Goal: Information Seeking & Learning: Learn about a topic

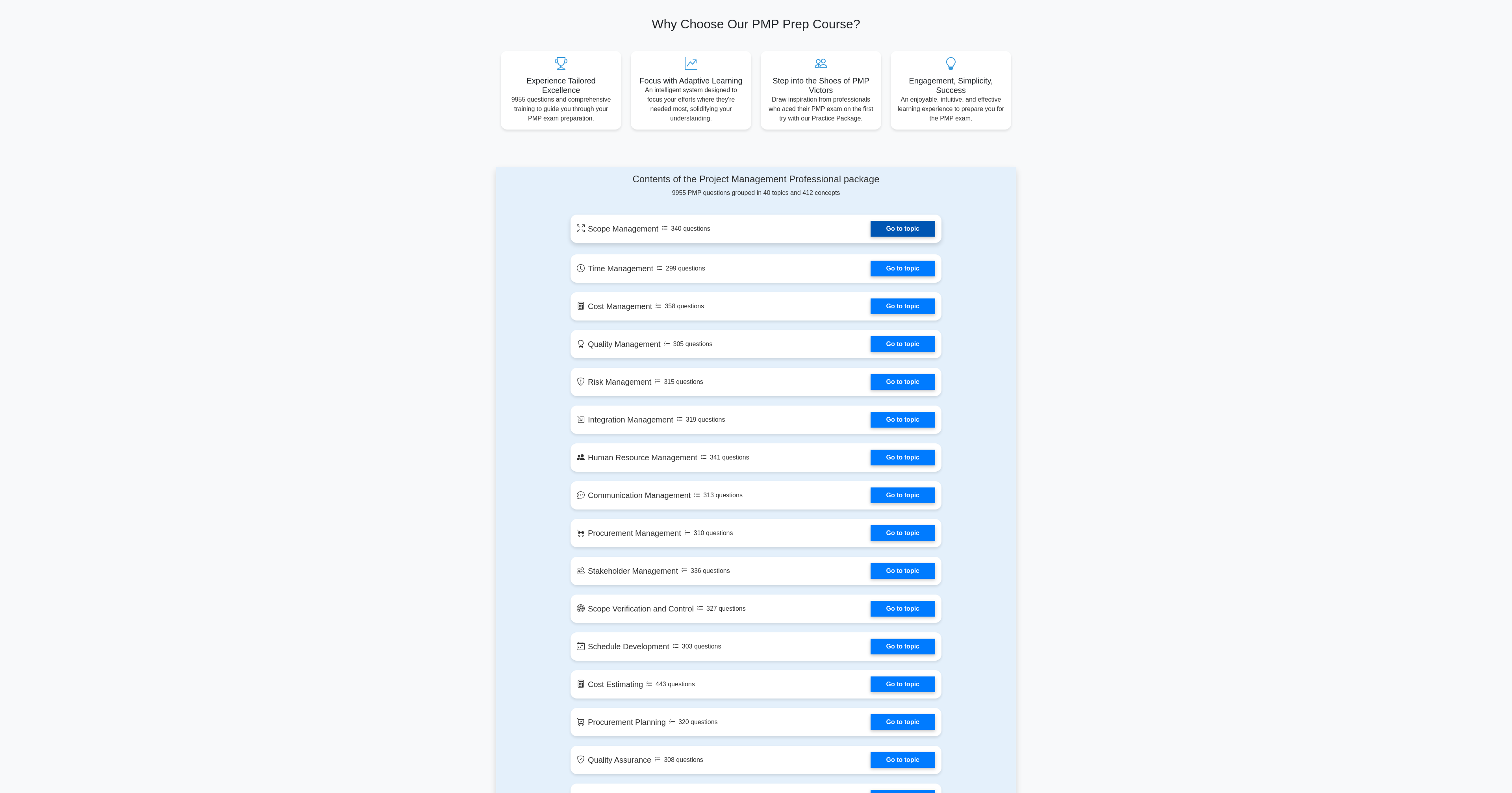
scroll to position [251, 0]
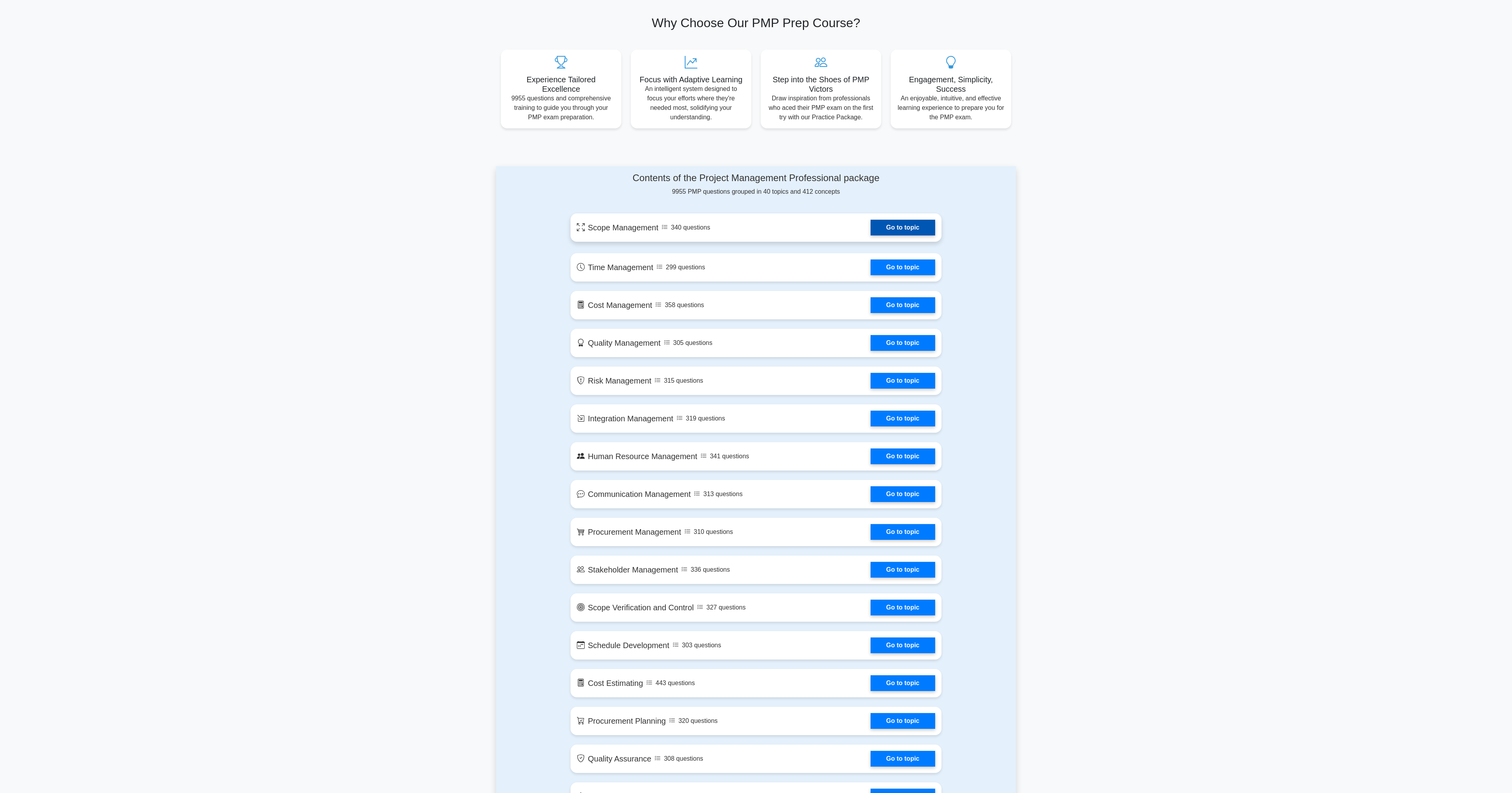
click at [885, 228] on link "Go to topic" at bounding box center [903, 227] width 65 height 16
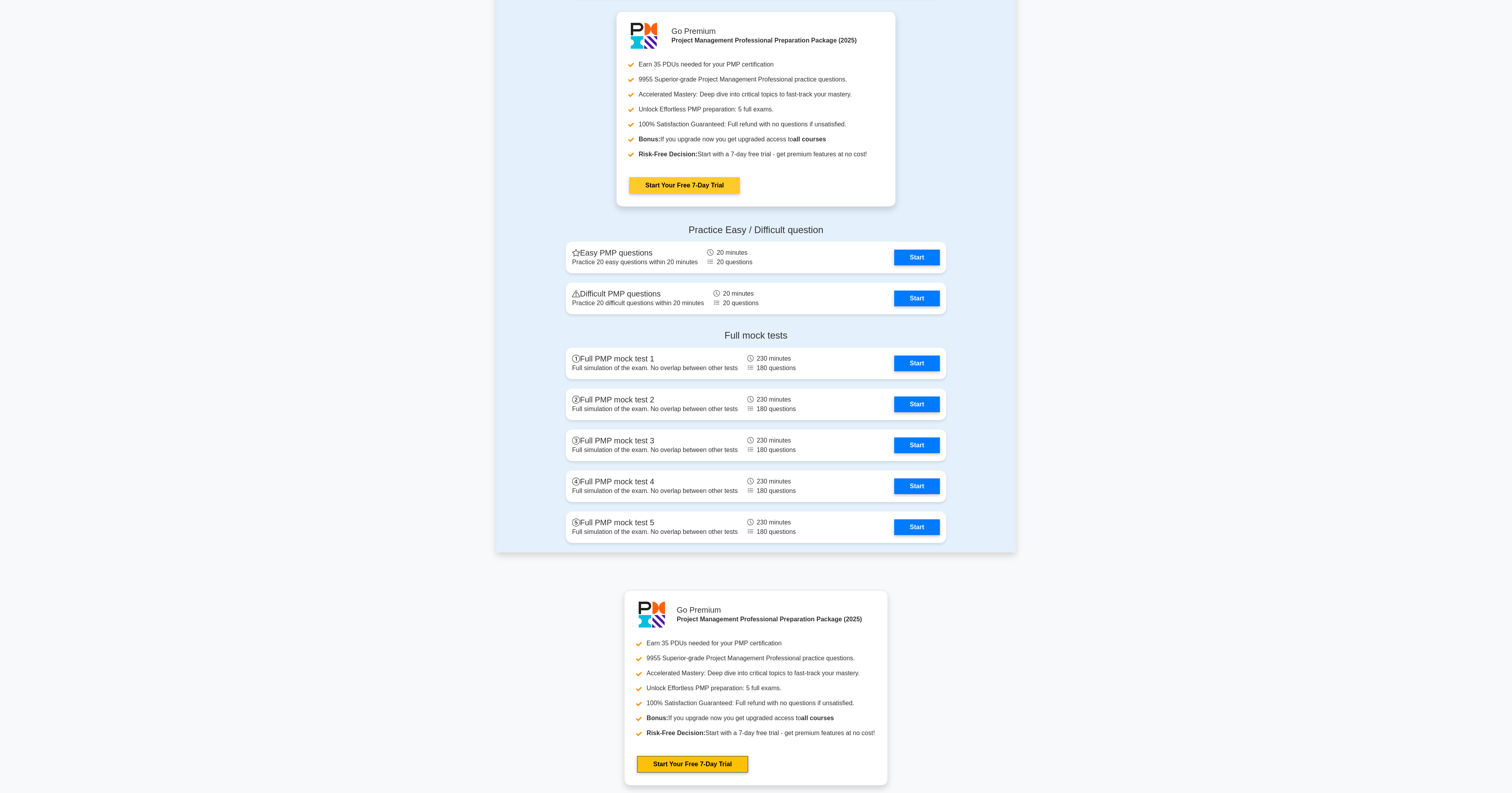
scroll to position [1975, 0]
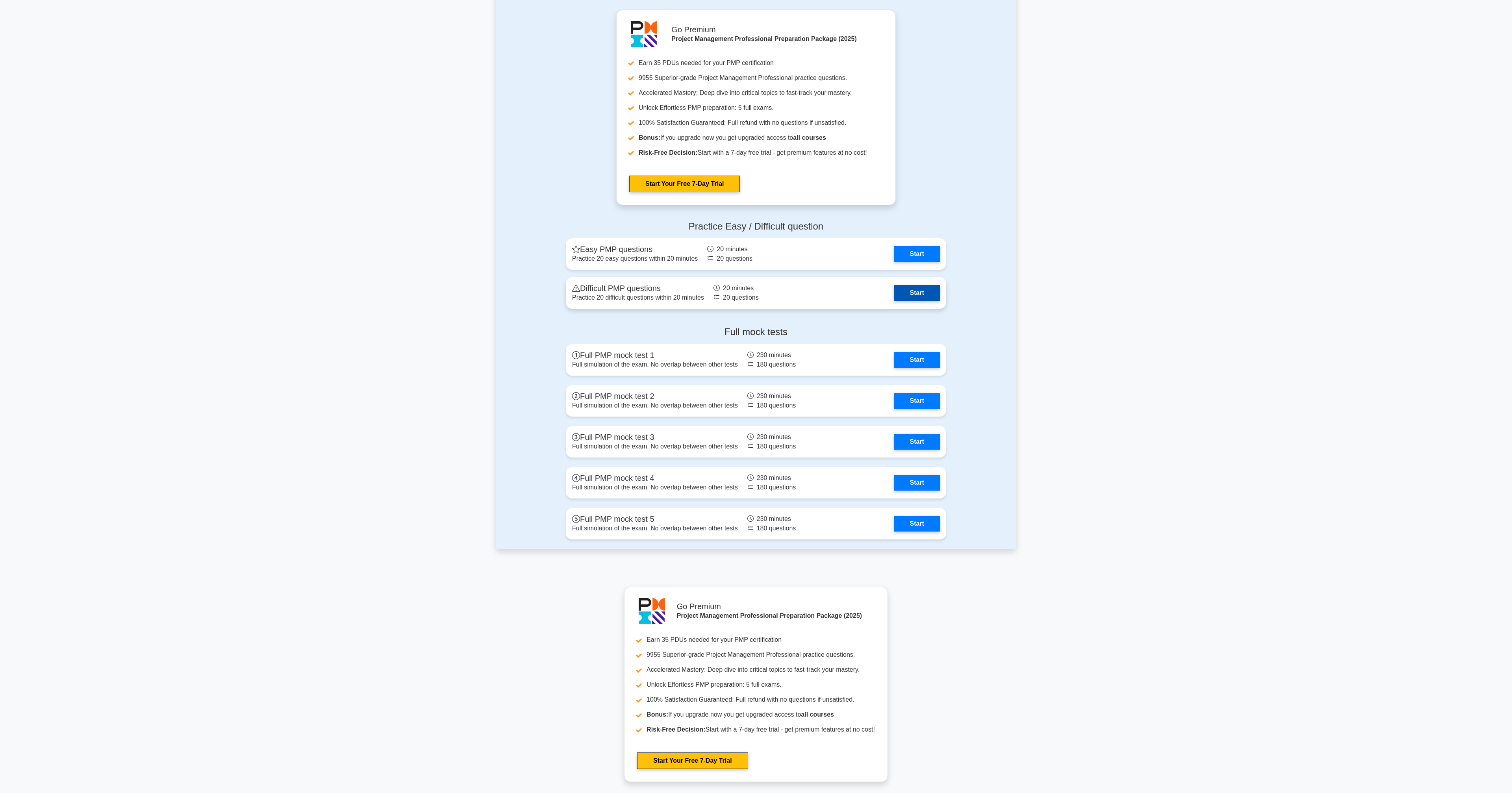
click at [903, 288] on link "Start" at bounding box center [917, 293] width 46 height 16
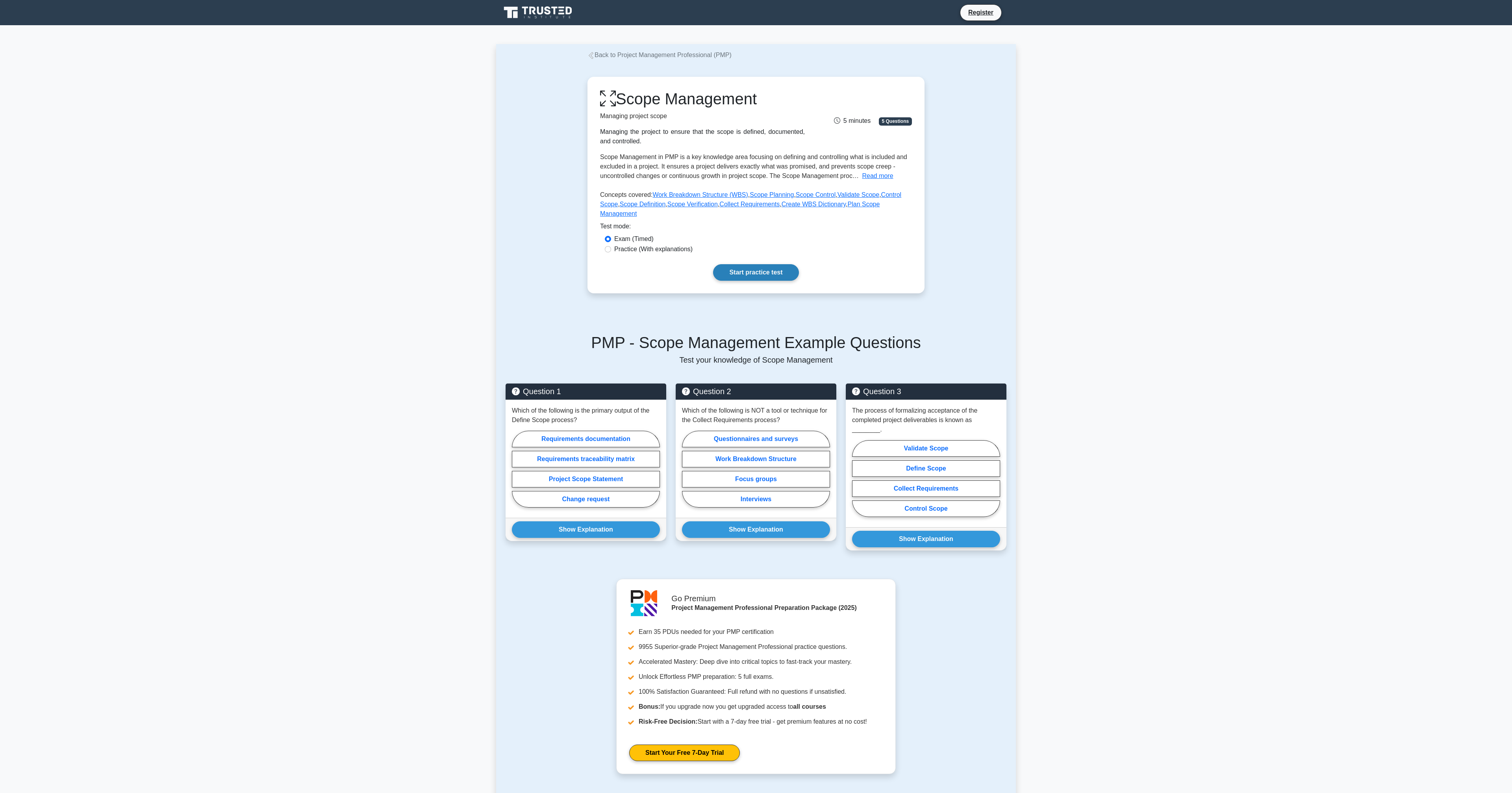
click at [745, 272] on link "Start practice test" at bounding box center [756, 272] width 86 height 16
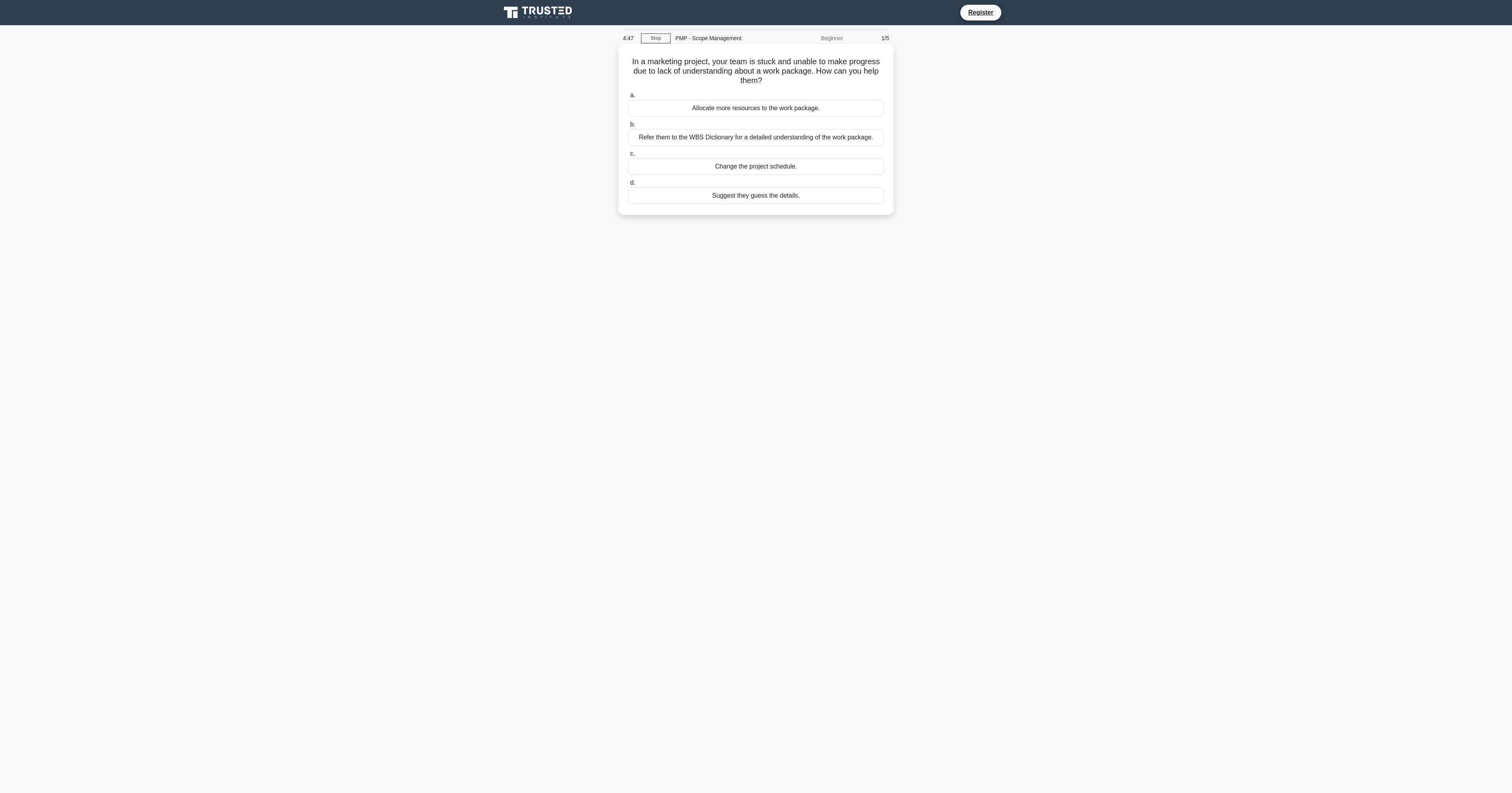
click at [738, 139] on div "Refer them to the WBS Dictionary for a detailed understanding of the work packa…" at bounding box center [756, 137] width 255 height 16
click at [629, 127] on input "b. Refer them to the WBS Dictionary for a detailed understanding of the work pa…" at bounding box center [629, 124] width 0 height 5
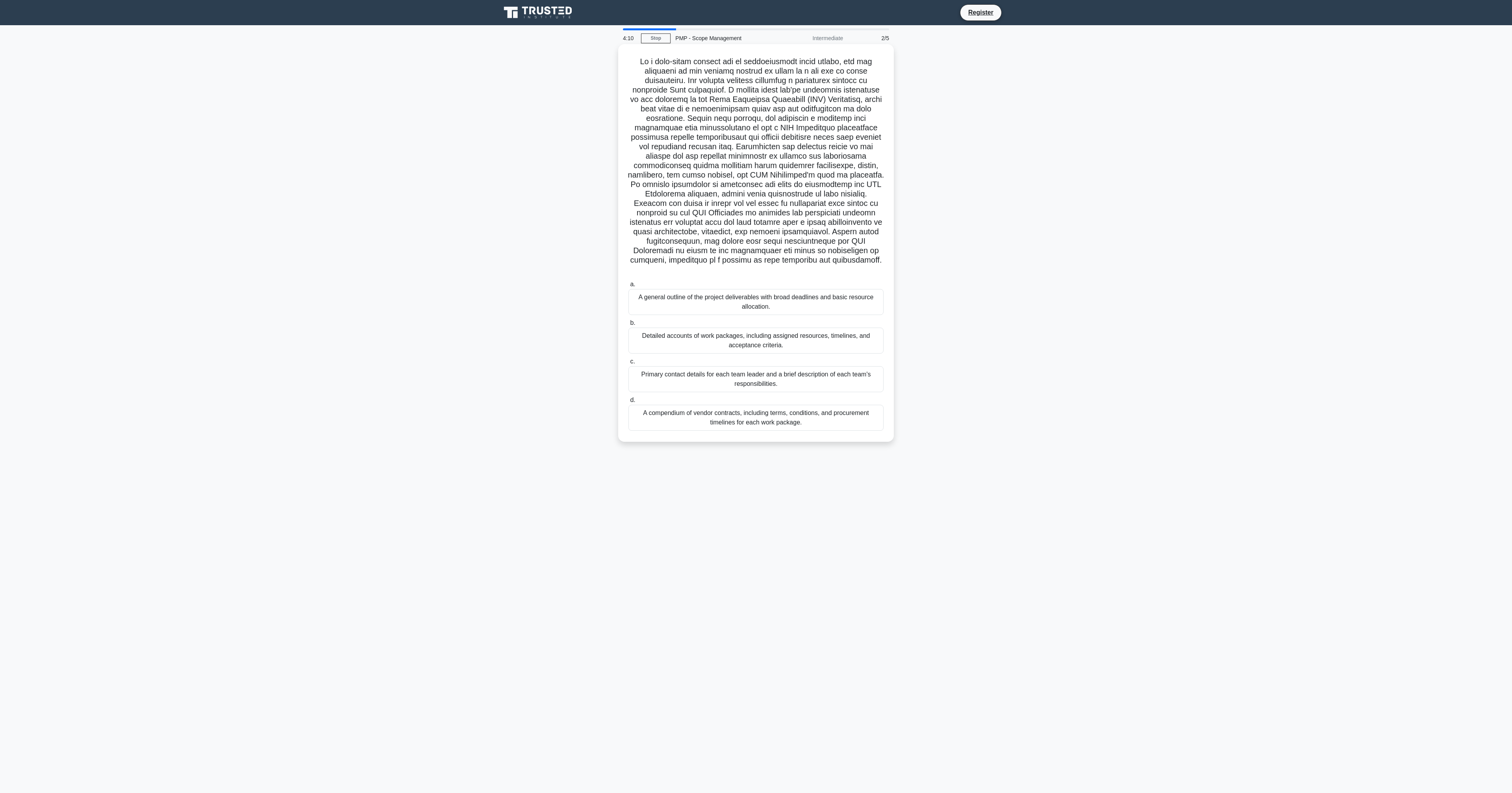
drag, startPoint x: 795, startPoint y: 176, endPoint x: 830, endPoint y: 259, distance: 90.1
click at [830, 259] on h5 ".spinner_0XTQ{transform-origin:center;animation:spinner_y6GP .75s linear infini…" at bounding box center [755, 166] width 256 height 218
click at [831, 260] on h5 ".spinner_0XTQ{transform-origin:center;animation:spinner_y6GP .75s linear infini…" at bounding box center [755, 166] width 256 height 218
click at [809, 337] on div "Detailed accounts of work packages, including assigned resources, timelines, an…" at bounding box center [756, 340] width 255 height 26
click at [629, 326] on input "b. Detailed accounts of work packages, including assigned resources, timelines,…" at bounding box center [629, 323] width 0 height 5
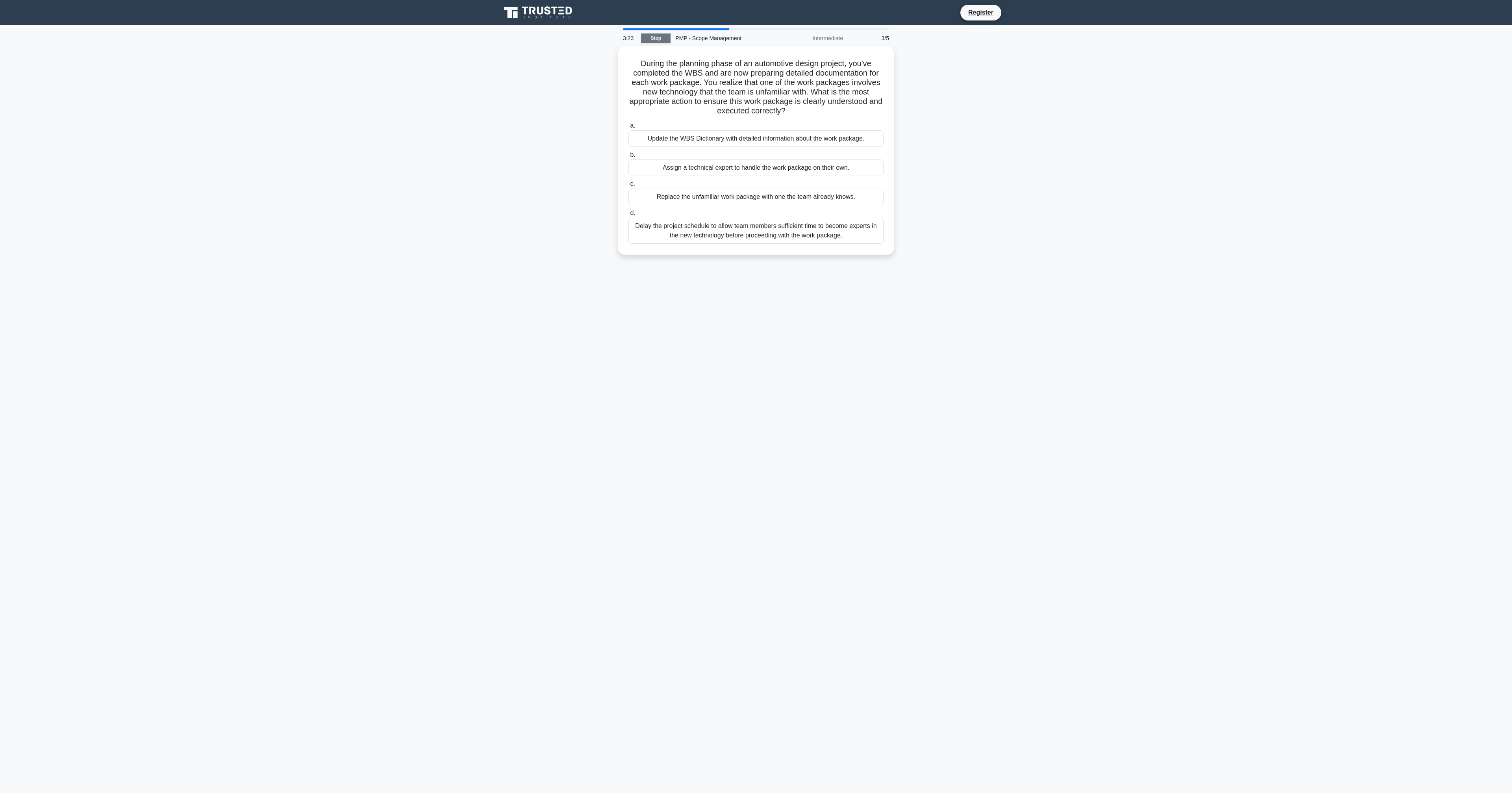
click at [659, 36] on link "Stop" at bounding box center [656, 38] width 29 height 10
click at [828, 167] on div "Assign a technical expert to handle the work package on their own." at bounding box center [756, 166] width 255 height 16
click at [629, 156] on input "b. Assign a technical expert to handle the work package on their own." at bounding box center [629, 153] width 0 height 5
click at [822, 211] on div "Create individual sensor procurement work packages under each zone’s subsystem …" at bounding box center [756, 209] width 255 height 26
click at [629, 194] on input "c. Create individual sensor procurement work packages under each zone’s subsyst…" at bounding box center [629, 191] width 0 height 5
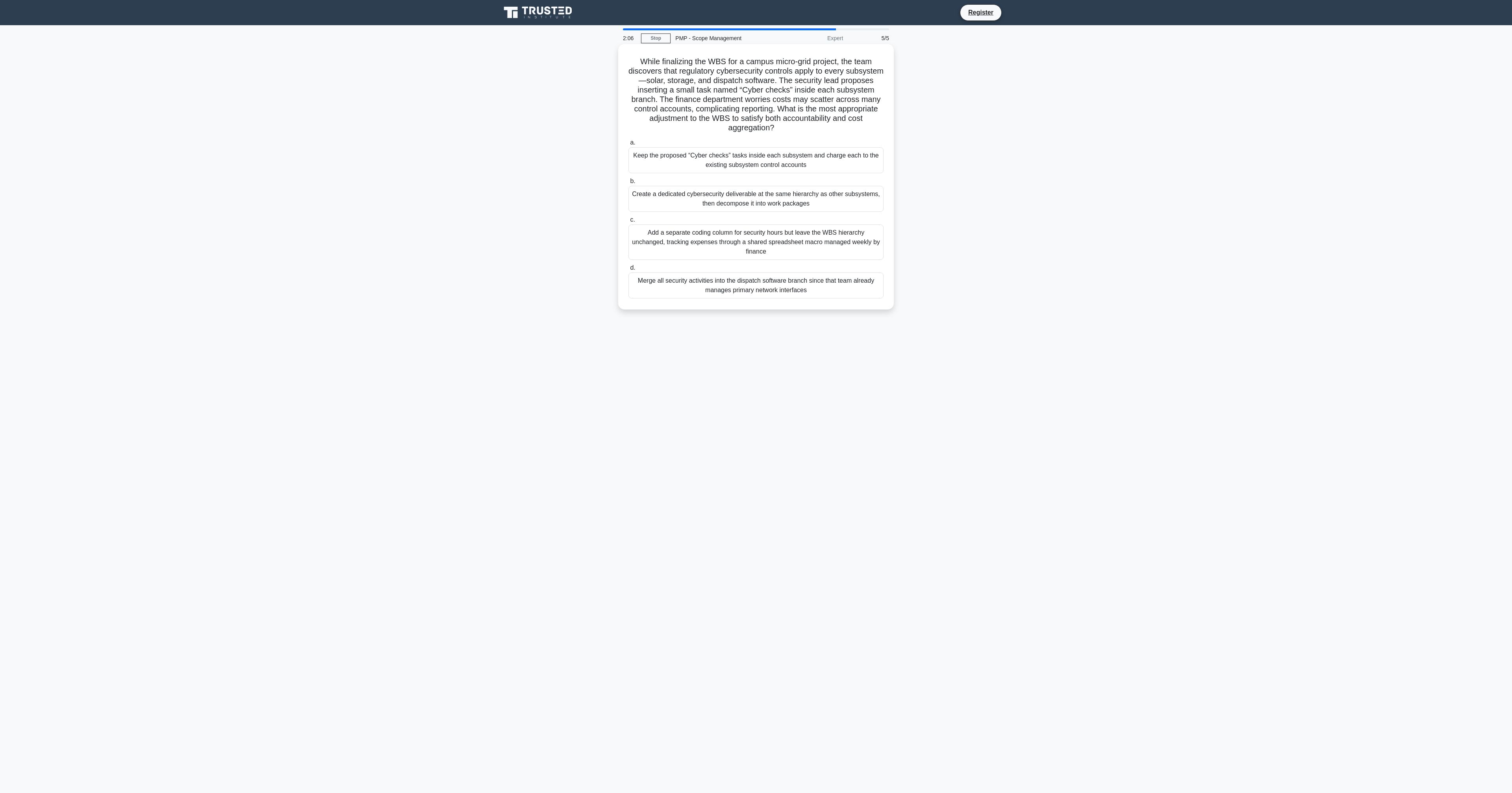
click at [810, 195] on div "Create a dedicated cybersecurity deliverable at the same hierarchy as other sub…" at bounding box center [756, 199] width 255 height 26
click at [629, 184] on input "b. Create a dedicated cybersecurity deliverable at the same hierarchy as other …" at bounding box center [629, 181] width 0 height 5
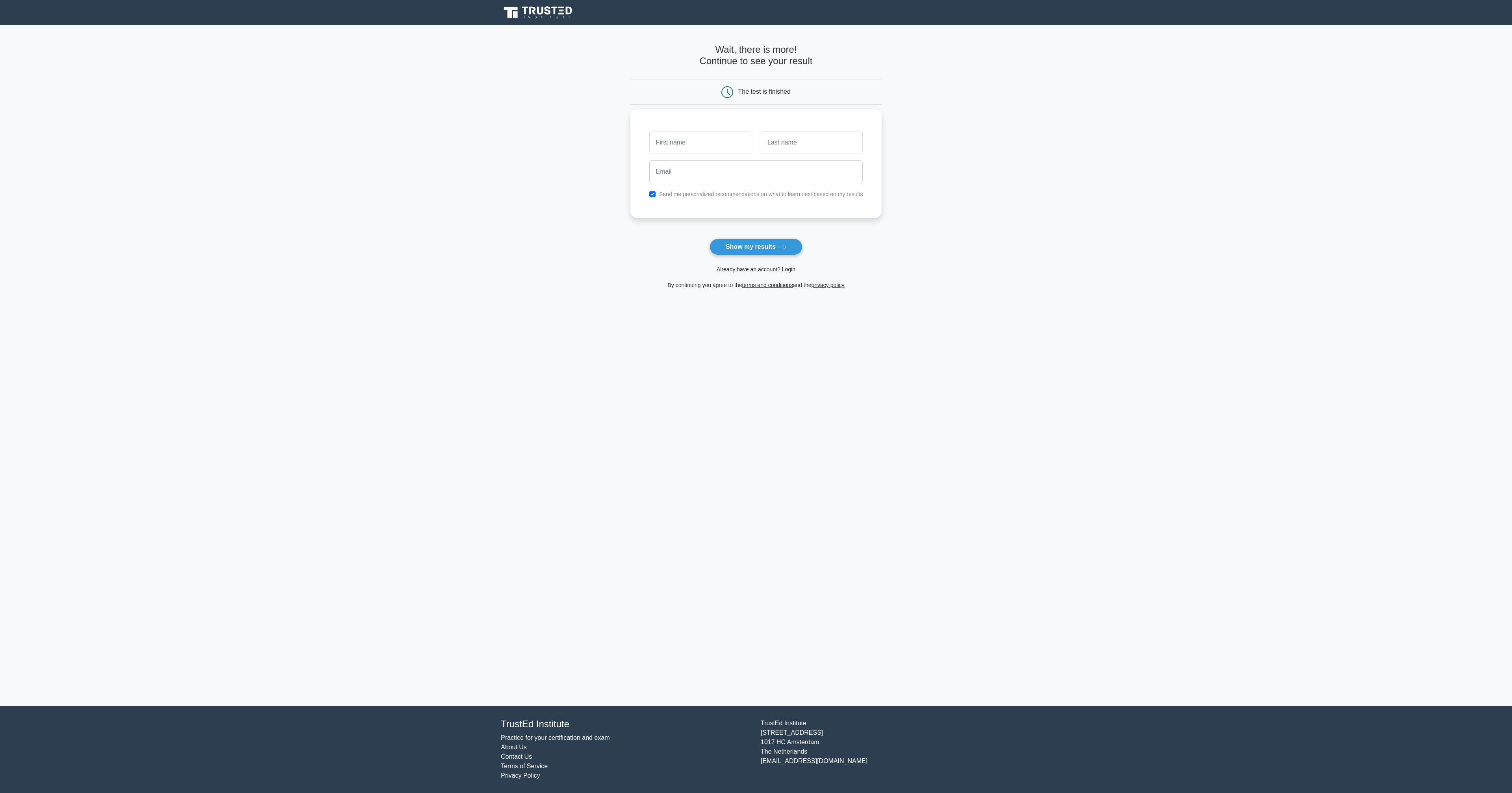
click at [715, 148] on input "text" at bounding box center [700, 142] width 102 height 23
type input "[PERSON_NAME]"
click at [791, 156] on div at bounding box center [812, 143] width 112 height 29
click at [790, 146] on input "text" at bounding box center [812, 142] width 102 height 23
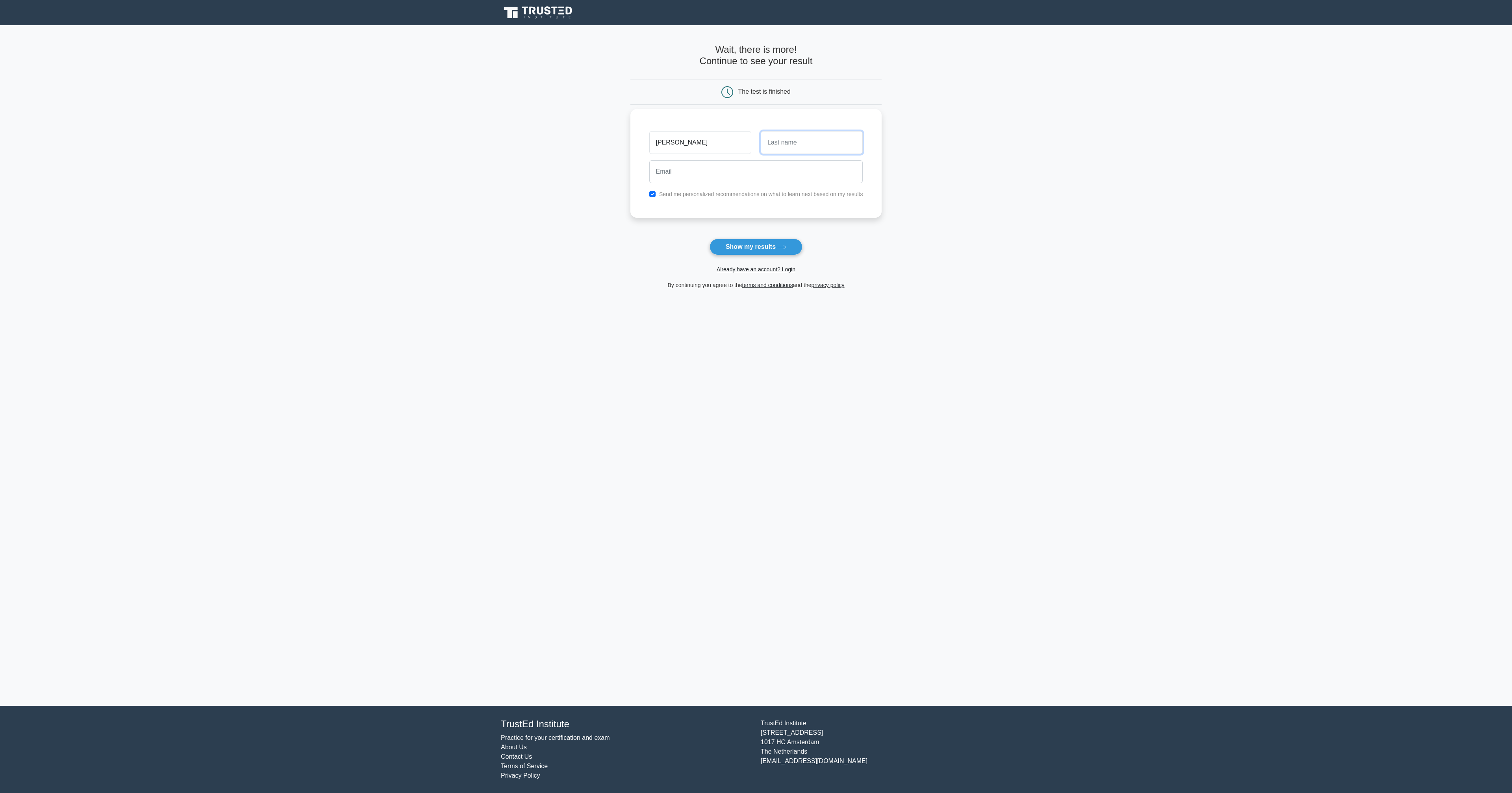
click at [790, 146] on input "text" at bounding box center [812, 142] width 102 height 23
type input "[PERSON_NAME]"
click at [816, 169] on input "email" at bounding box center [756, 171] width 214 height 23
click at [709, 171] on input "email" at bounding box center [756, 171] width 214 height 23
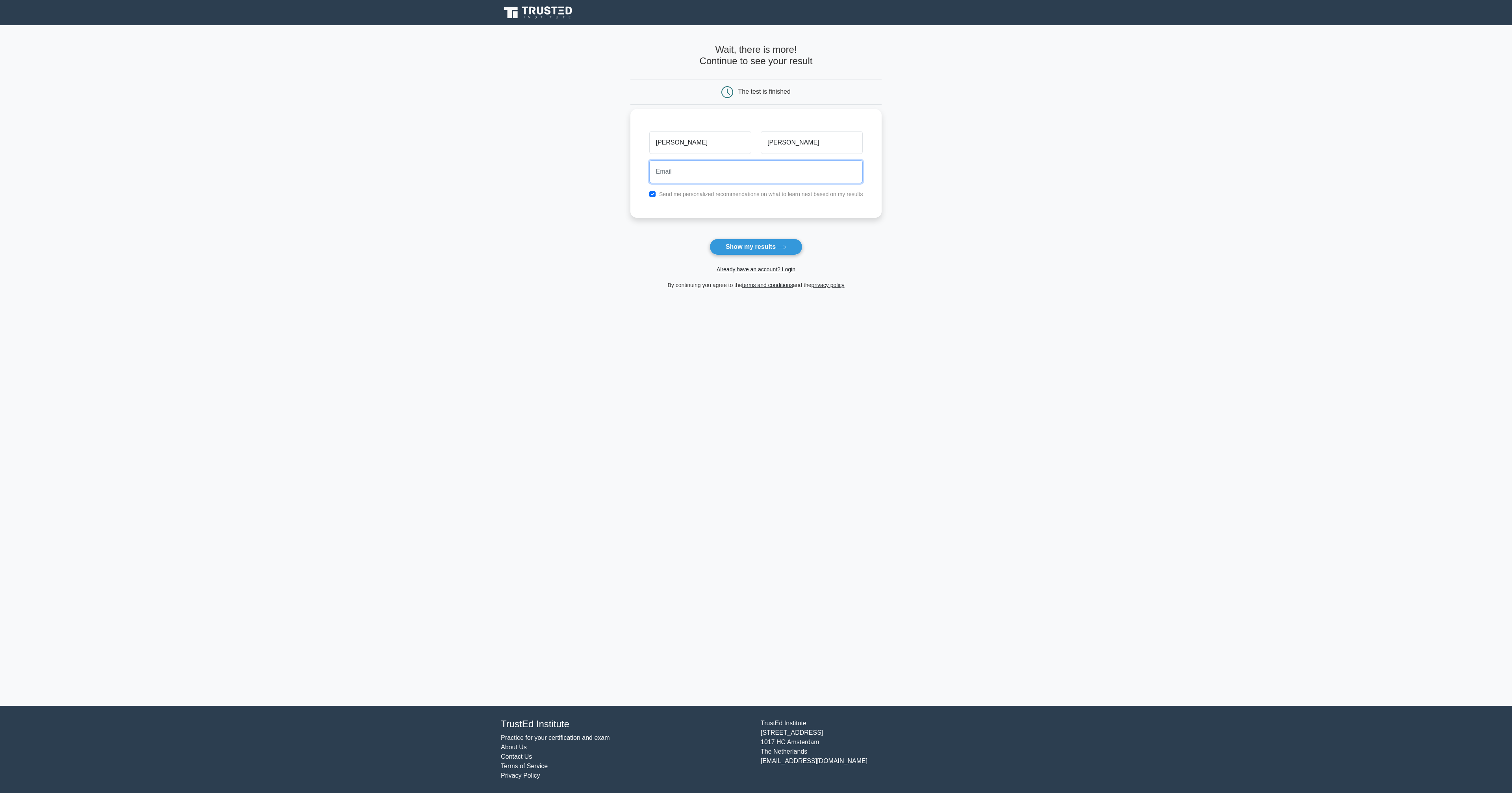
type input "rmfluharty@gmail.com"
click at [649, 193] on div "Send me personalized recommendations on what to learn next based on my results" at bounding box center [756, 194] width 223 height 9
click at [651, 193] on input "checkbox" at bounding box center [652, 194] width 6 height 6
checkbox input "false"
click at [724, 244] on button "Show my results" at bounding box center [756, 247] width 93 height 16
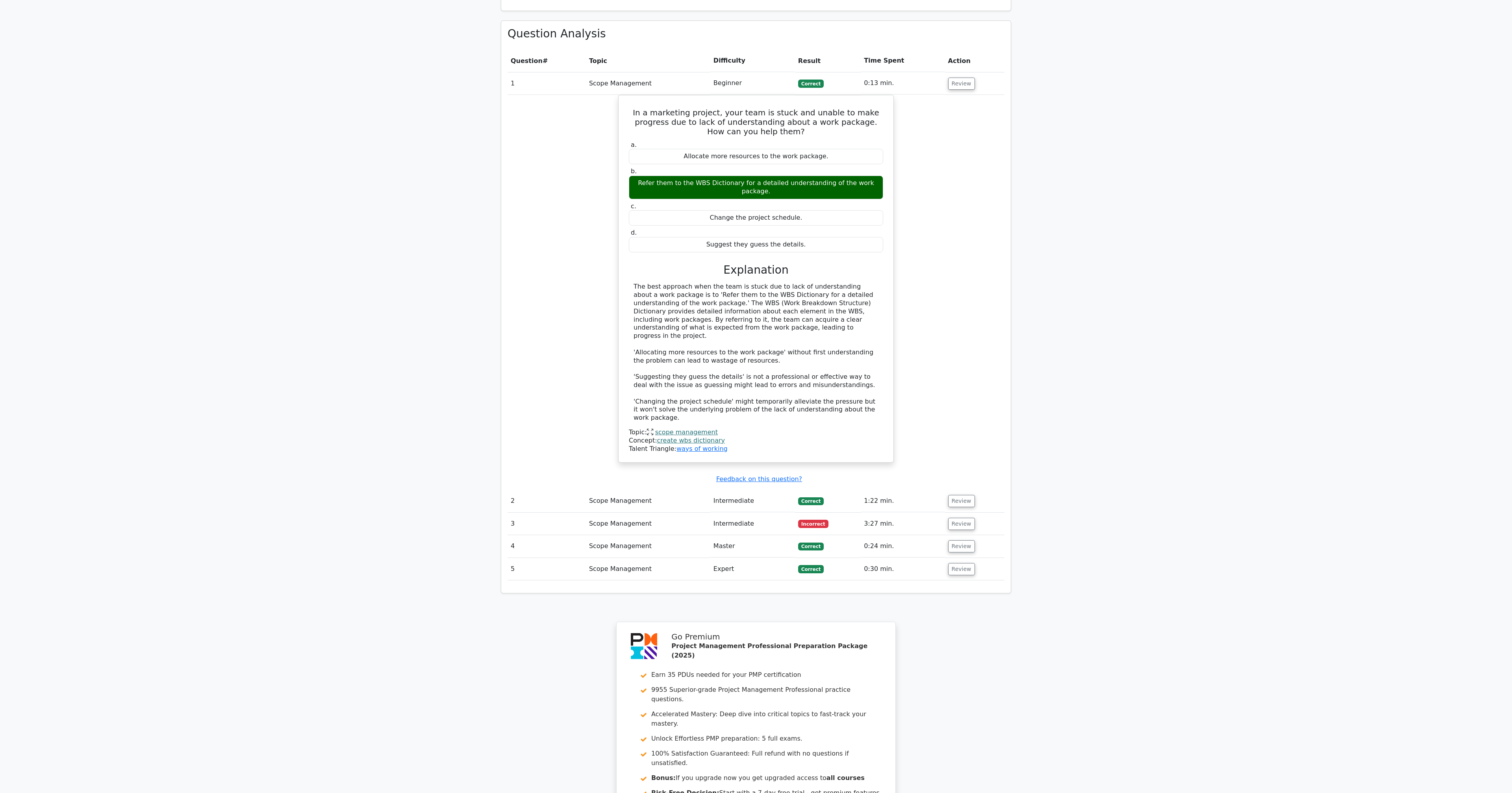
scroll to position [707, 0]
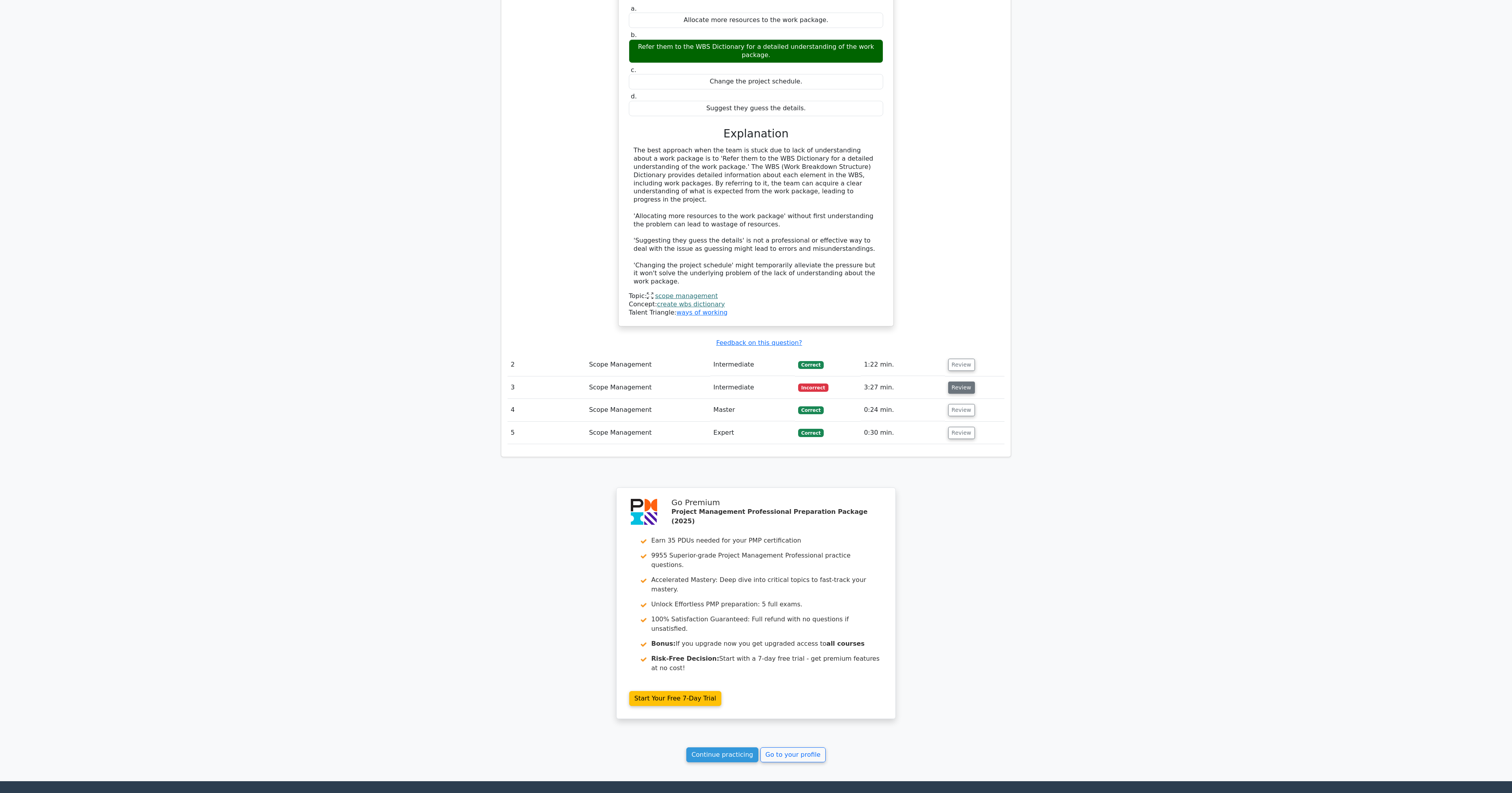
click at [961, 382] on button "Review" at bounding box center [961, 387] width 27 height 12
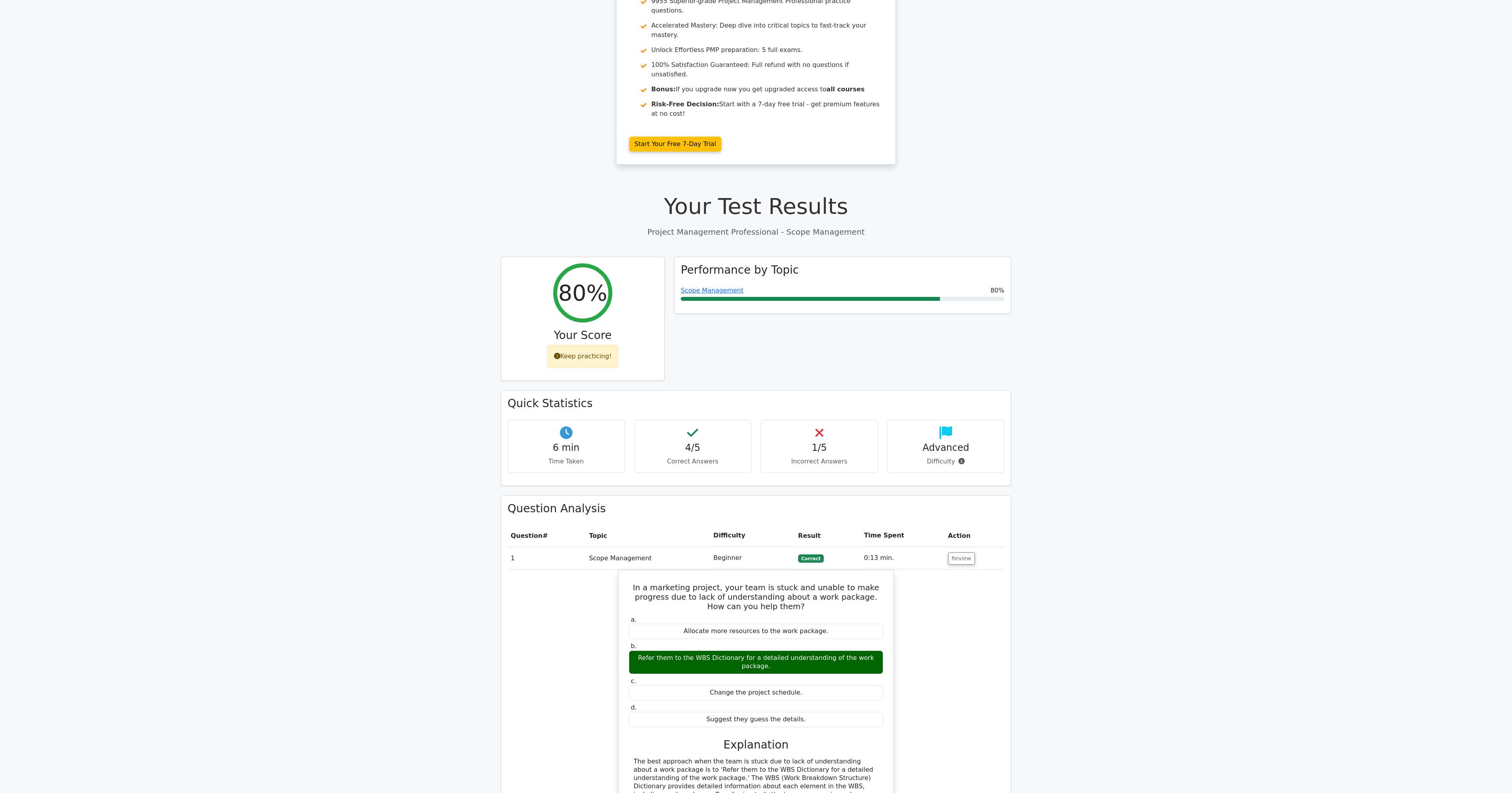
scroll to position [0, 0]
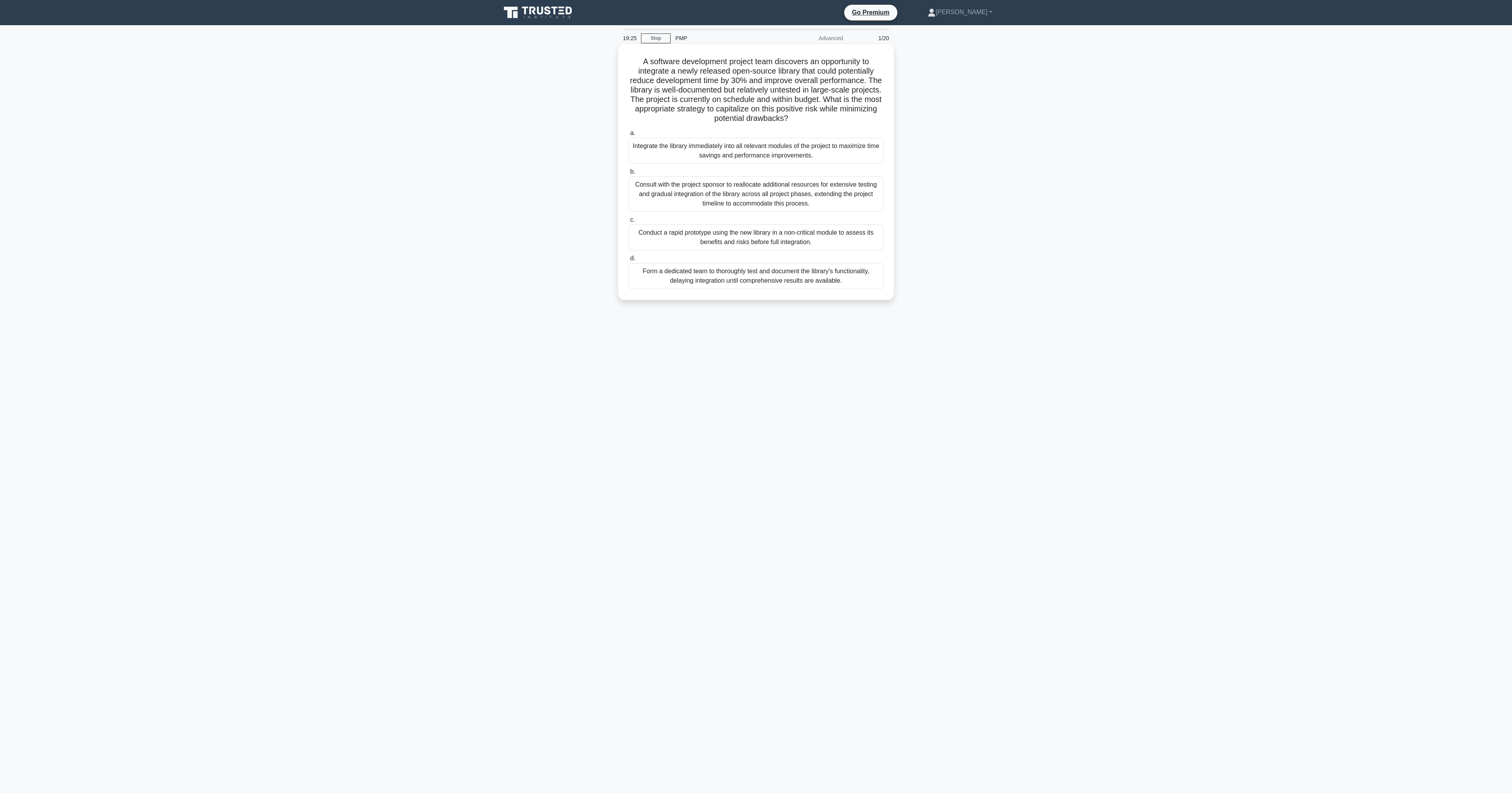
click at [836, 278] on div "Form a dedicated team to thoroughly test and document the library's functionali…" at bounding box center [756, 276] width 255 height 26
click at [629, 261] on input "d. Form a dedicated team to thoroughly test and document the library's function…" at bounding box center [629, 258] width 0 height 5
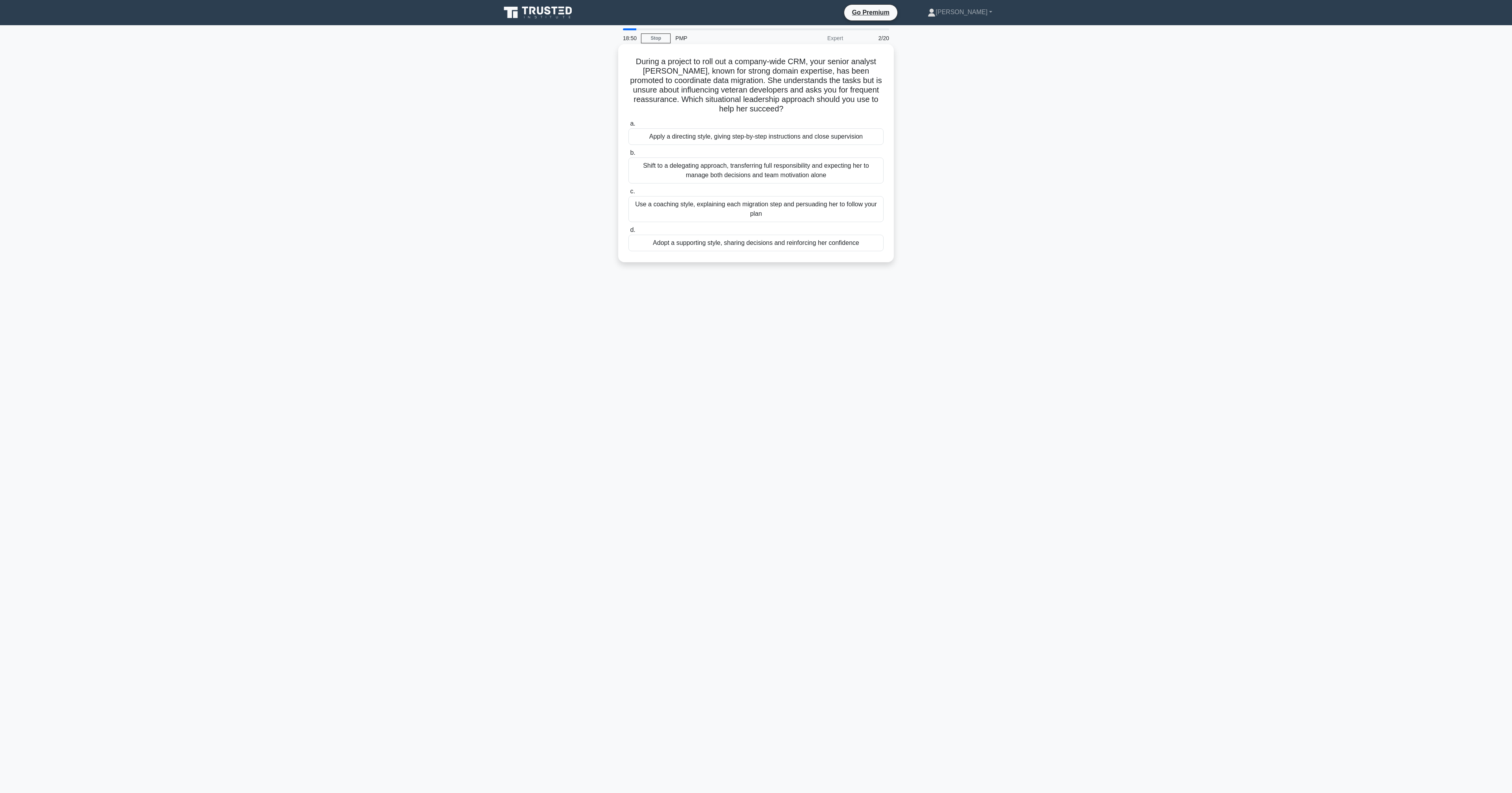
click at [833, 239] on div "Adopt a supporting style, sharing decisions and reinforcing her confidence" at bounding box center [756, 243] width 255 height 16
click at [629, 232] on input "d. Adopt a supporting style, sharing decisions and reinforcing her confidence" at bounding box center [629, 230] width 0 height 5
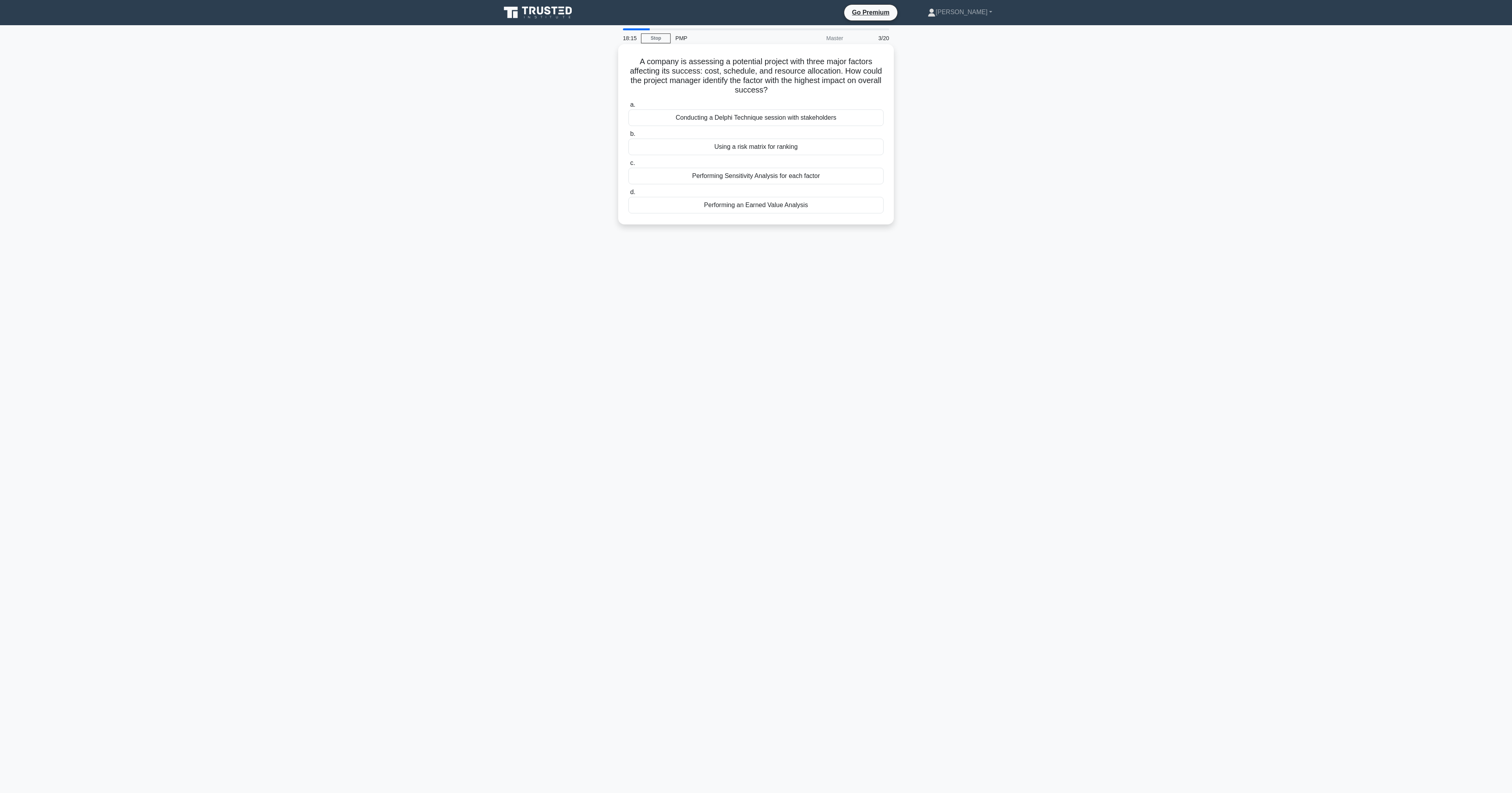
click at [783, 146] on div "Using a risk matrix for ranking" at bounding box center [756, 147] width 255 height 16
click at [629, 137] on input "b. Using a risk matrix for ranking" at bounding box center [629, 134] width 0 height 5
click at [799, 191] on div "Variance analysis focusing on each factor's individual impact on the project ti…" at bounding box center [756, 184] width 255 height 35
click at [629, 165] on input "b. Variance analysis focusing on each factor's individual impact on the project…" at bounding box center [629, 162] width 0 height 5
click at [787, 222] on div "Avoid – modify scope to remove exposure" at bounding box center [756, 214] width 255 height 16
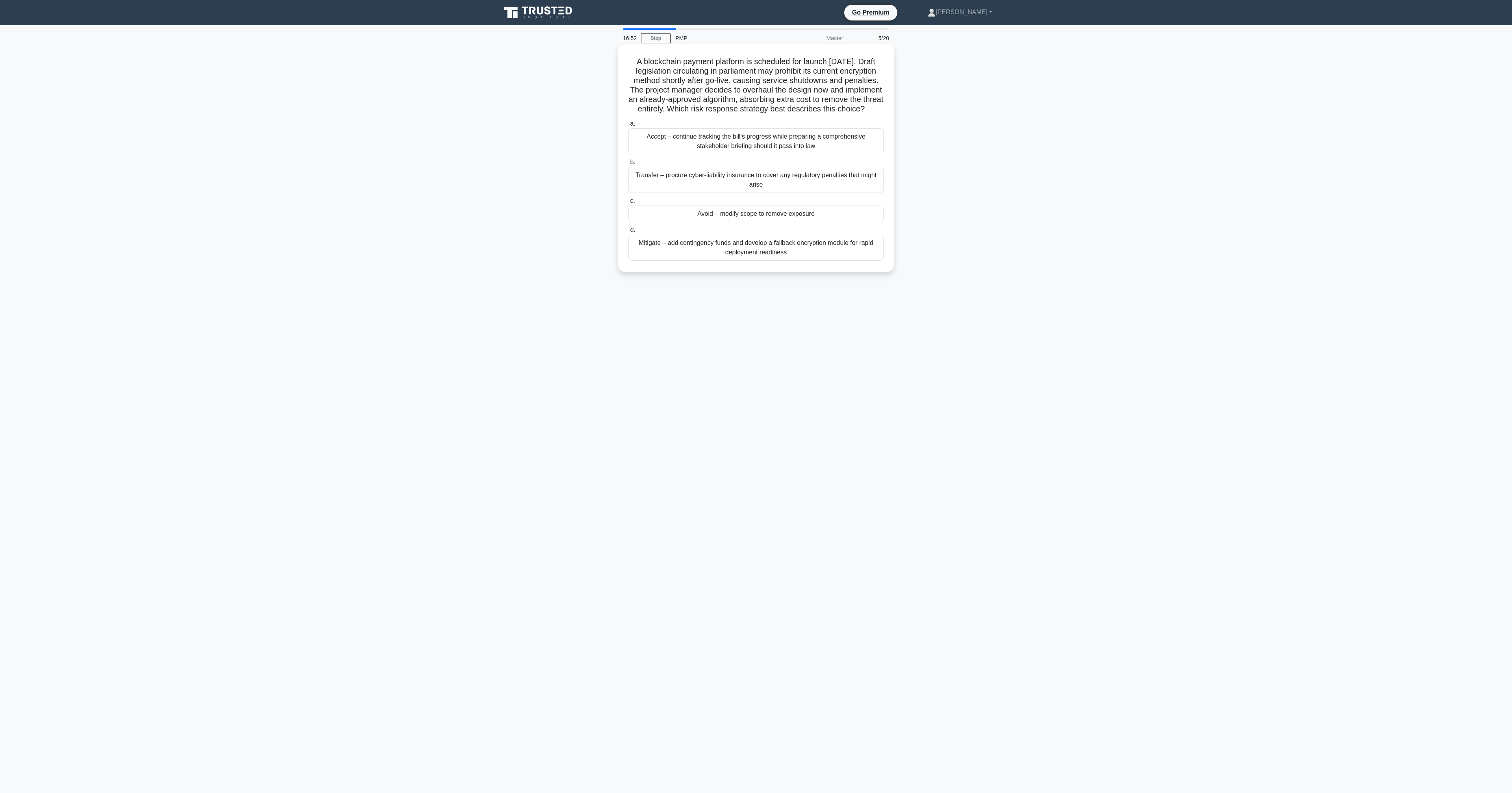
click at [629, 204] on input "c. Avoid – modify scope to remove exposure" at bounding box center [629, 201] width 0 height 5
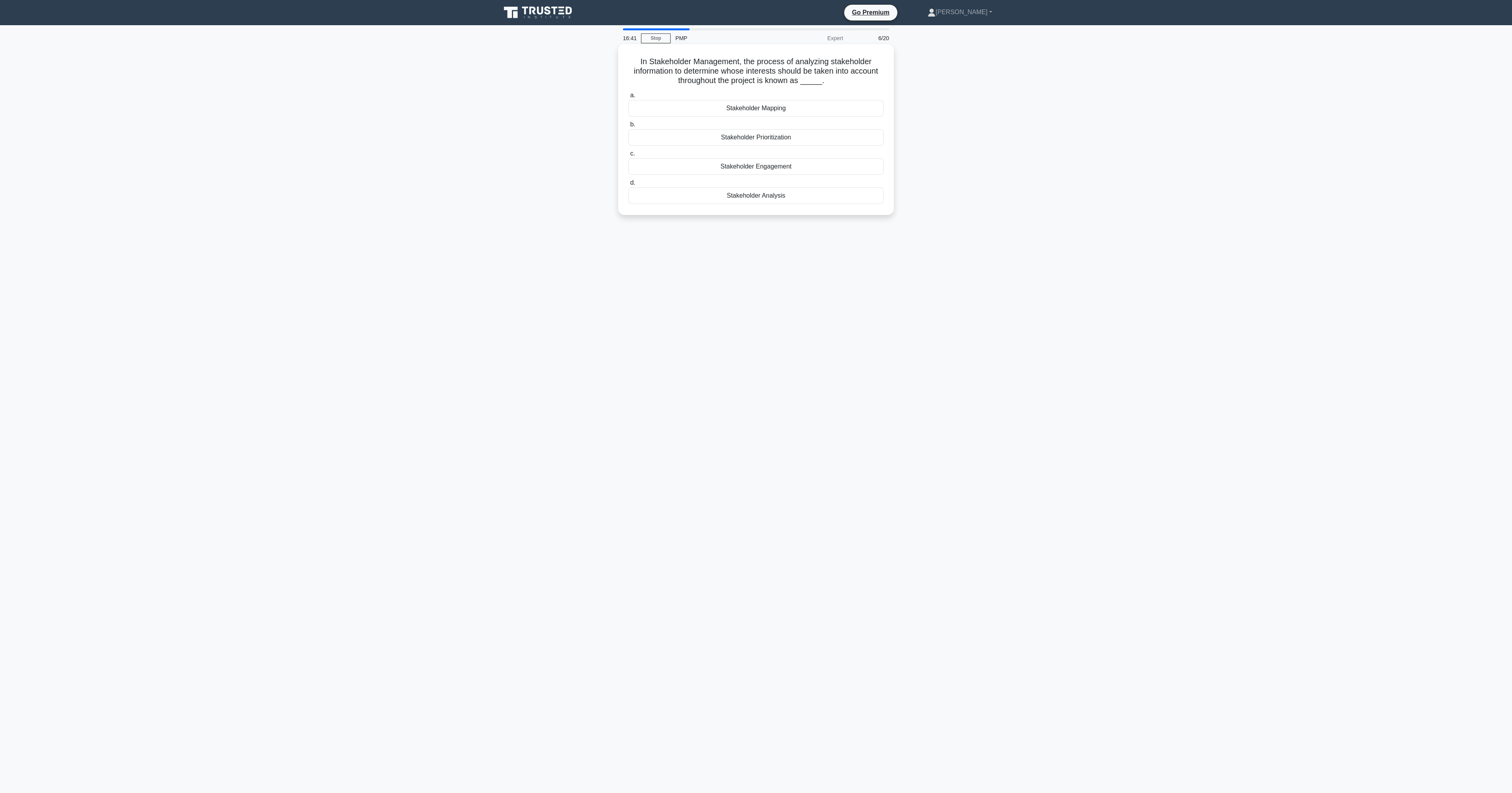
click at [772, 198] on div "Stakeholder Analysis" at bounding box center [756, 195] width 255 height 16
click at [629, 185] on input "d. Stakeholder Analysis" at bounding box center [629, 183] width 0 height 5
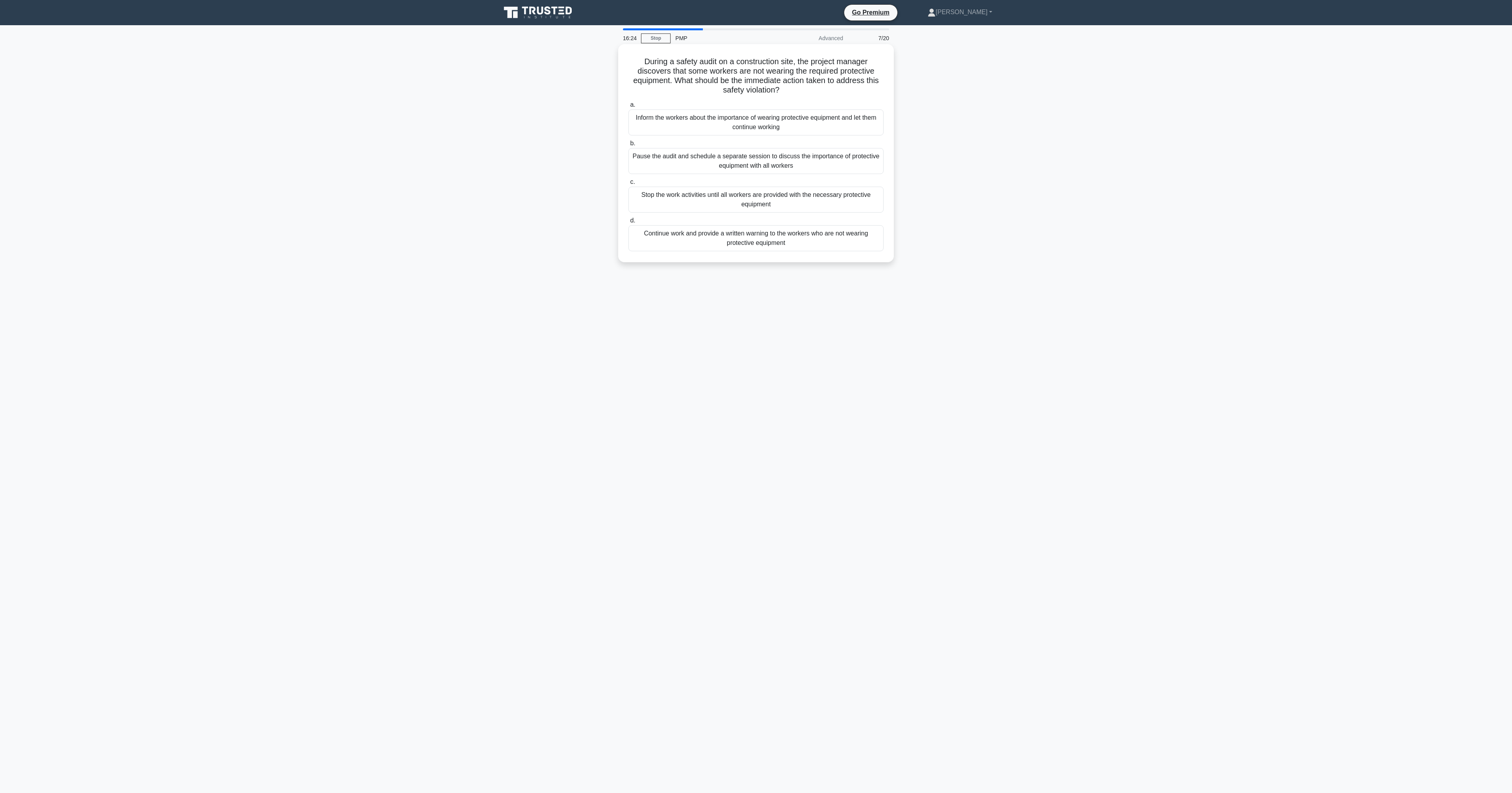
click at [813, 205] on div "Stop the work activities until all workers are provided with the necessary prot…" at bounding box center [756, 200] width 255 height 26
click at [629, 185] on input "c. Stop the work activities until all workers are provided with the necessary p…" at bounding box center [629, 182] width 0 height 5
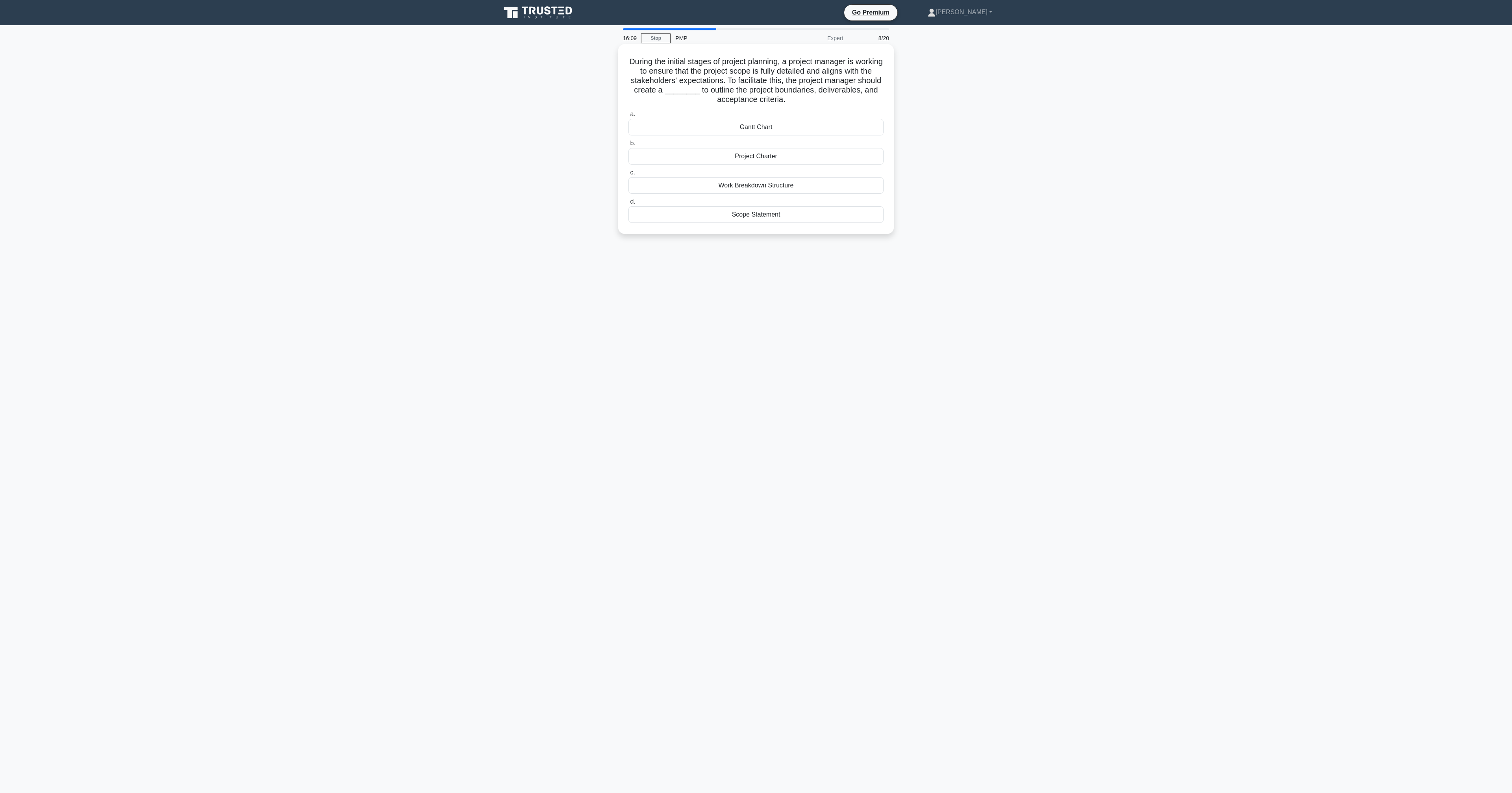
click at [797, 186] on div "Work Breakdown Structure" at bounding box center [756, 185] width 255 height 16
click at [629, 176] on input "c. Work Breakdown Structure" at bounding box center [629, 173] width 0 height 5
click at [836, 204] on div "Develop a proactive response plan due to the high impact despite the low probab…" at bounding box center [756, 204] width 255 height 16
click at [629, 194] on input "c. Develop a proactive response plan due to the high impact despite the low pro…" at bounding box center [629, 191] width 0 height 5
click at [733, 127] on div "Retrospective indicators" at bounding box center [756, 128] width 255 height 16
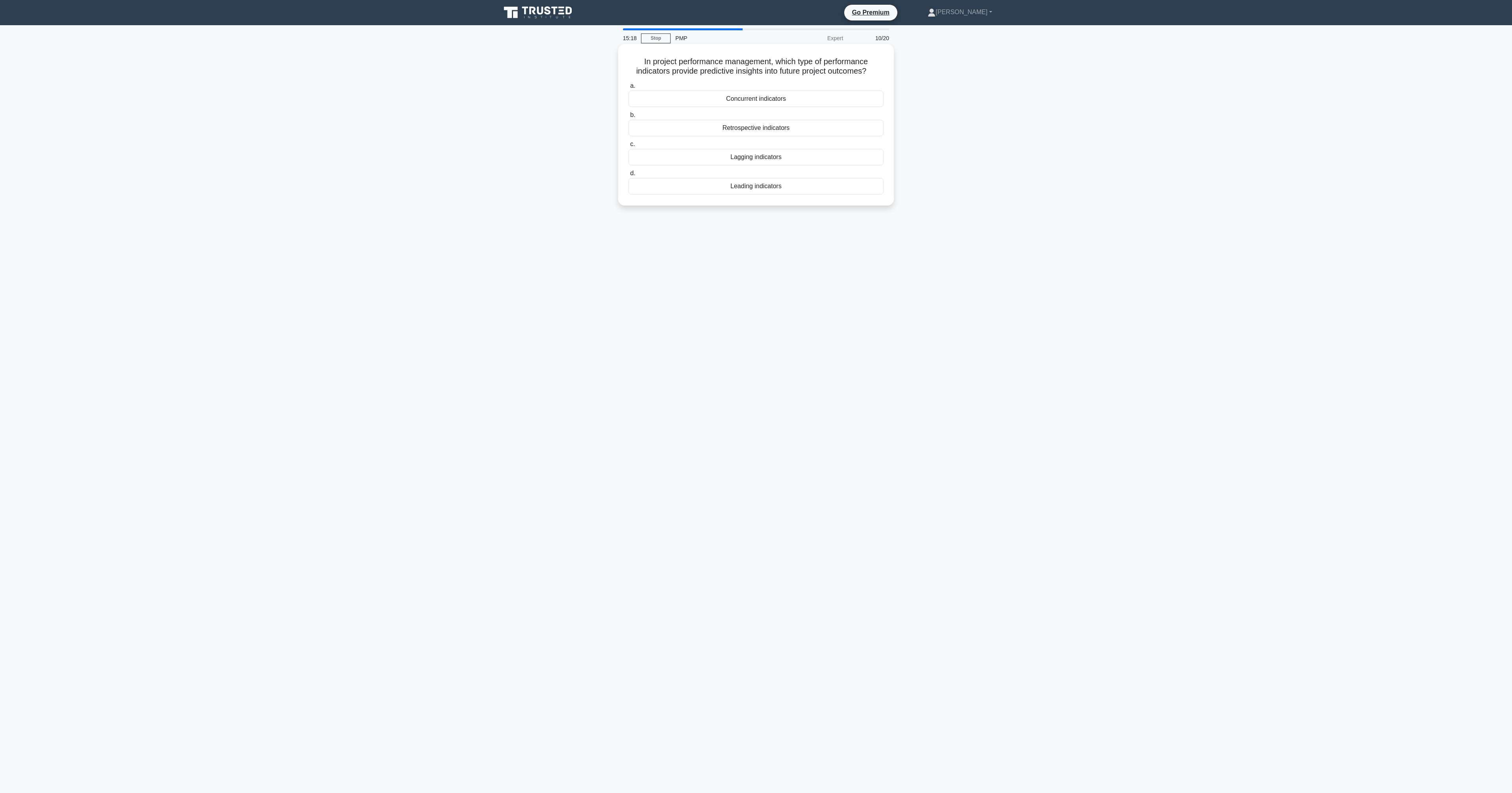
click at [629, 118] on input "b. Retrospective indicators" at bounding box center [629, 115] width 0 height 5
click at [790, 157] on div "Quality Assurance Budgeting" at bounding box center [756, 156] width 255 height 16
click at [629, 146] on input "b. Quality Assurance Budgeting" at bounding box center [629, 143] width 0 height 5
click at [845, 119] on div "Assign a dedicated team to research the advanced analytics module's potential b…" at bounding box center [756, 117] width 255 height 16
click at [629, 107] on input "a. Assign a dedicated team to research the advanced analytics module's potentia…" at bounding box center [629, 104] width 0 height 5
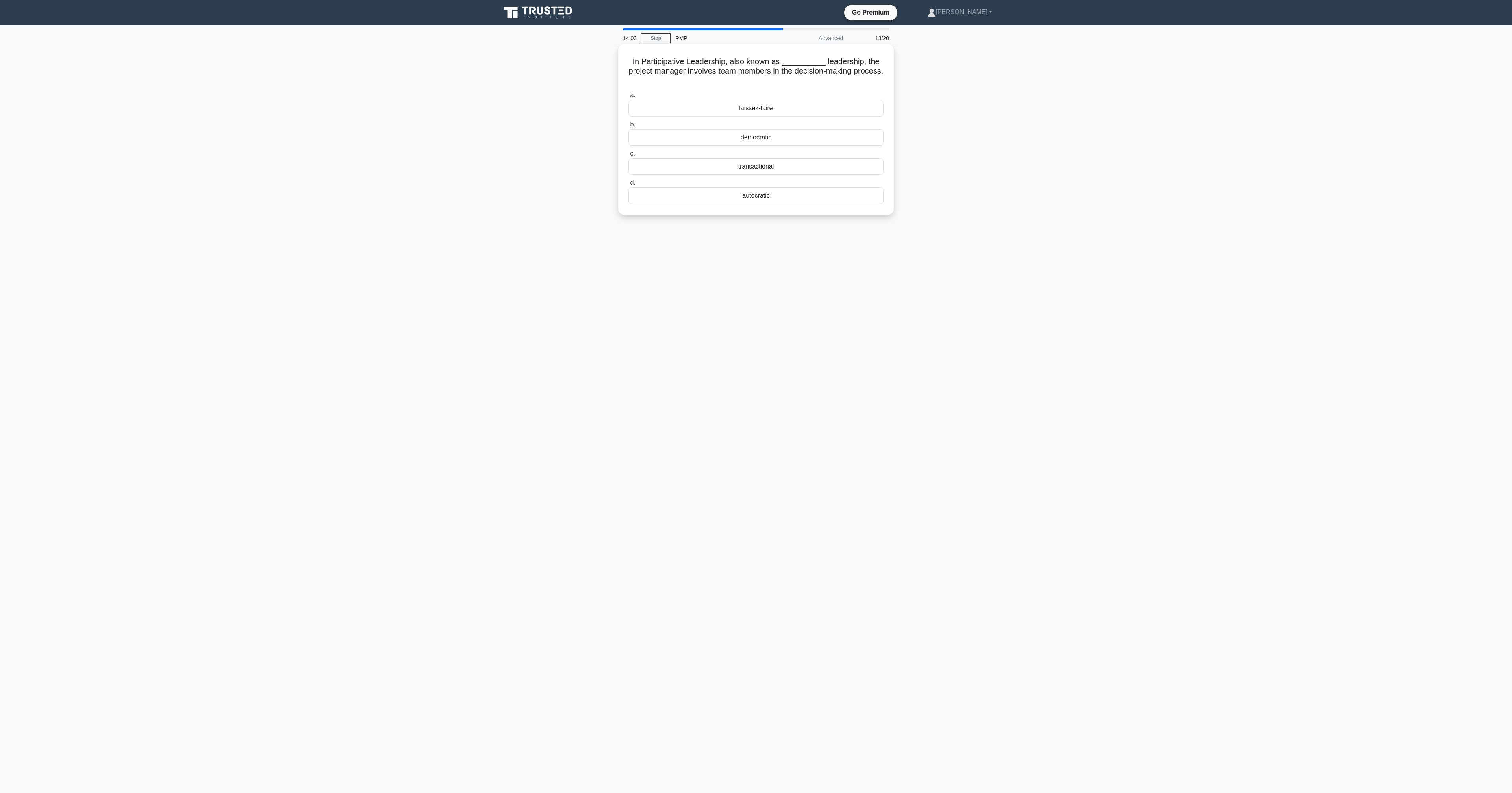
click at [806, 141] on div "democratic" at bounding box center [756, 137] width 255 height 16
click at [629, 127] on input "b. democratic" at bounding box center [629, 124] width 0 height 5
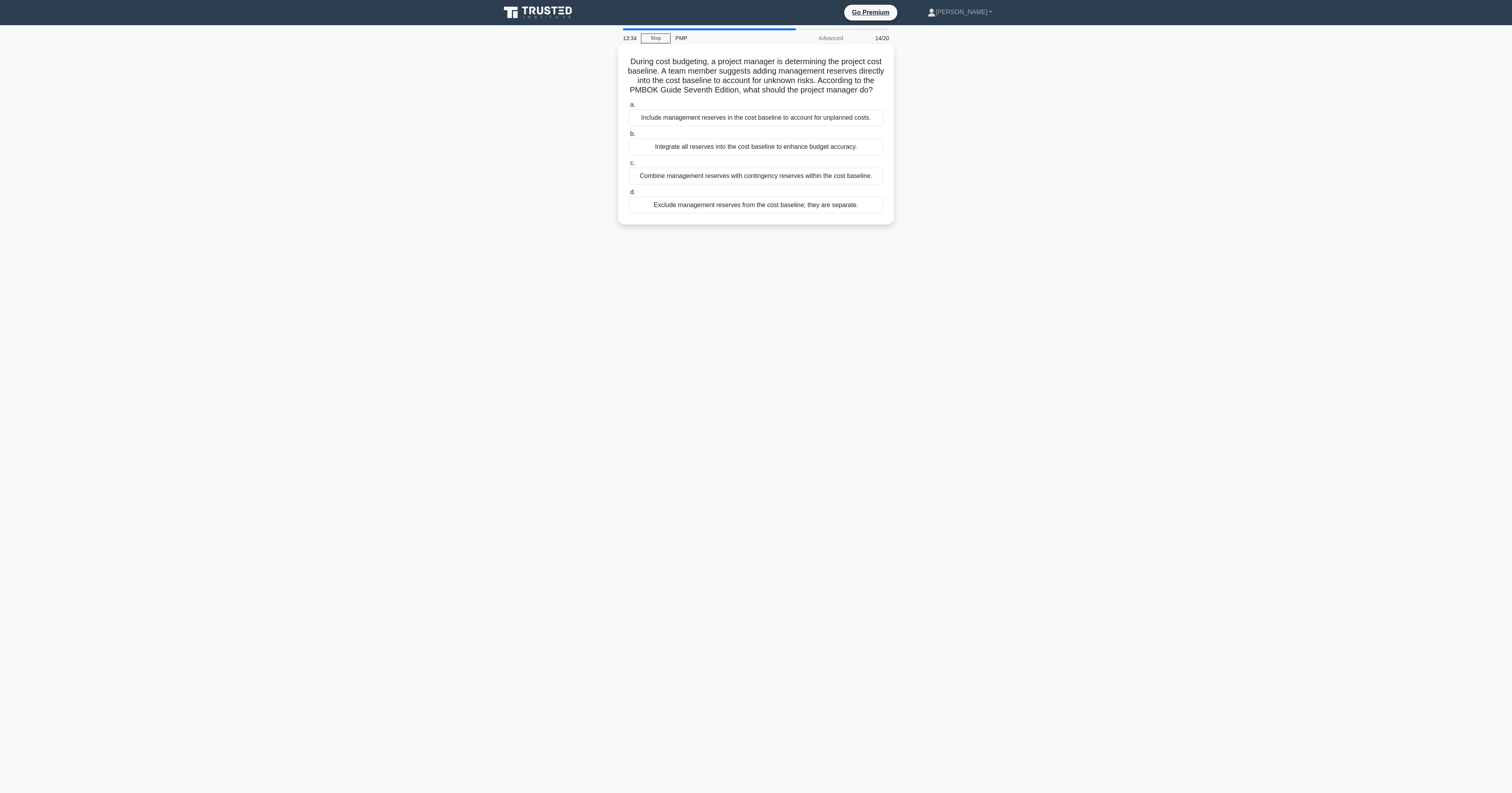
click at [789, 203] on div "Exclude management reserves from the cost baseline; they are separate." at bounding box center [756, 205] width 255 height 16
click at [629, 195] on input "d. Exclude management reserves from the cost baseline; they are separate." at bounding box center [629, 192] width 0 height 5
click at [843, 127] on div "To obtain formal acceptance of the completed project deliverables" at bounding box center [756, 128] width 255 height 16
click at [629, 118] on input "b. To obtain formal acceptance of the completed project deliverables" at bounding box center [629, 115] width 0 height 5
click at [836, 140] on div "Remind the sponsor of the escalation path and enforce the formal change process." at bounding box center [756, 137] width 255 height 16
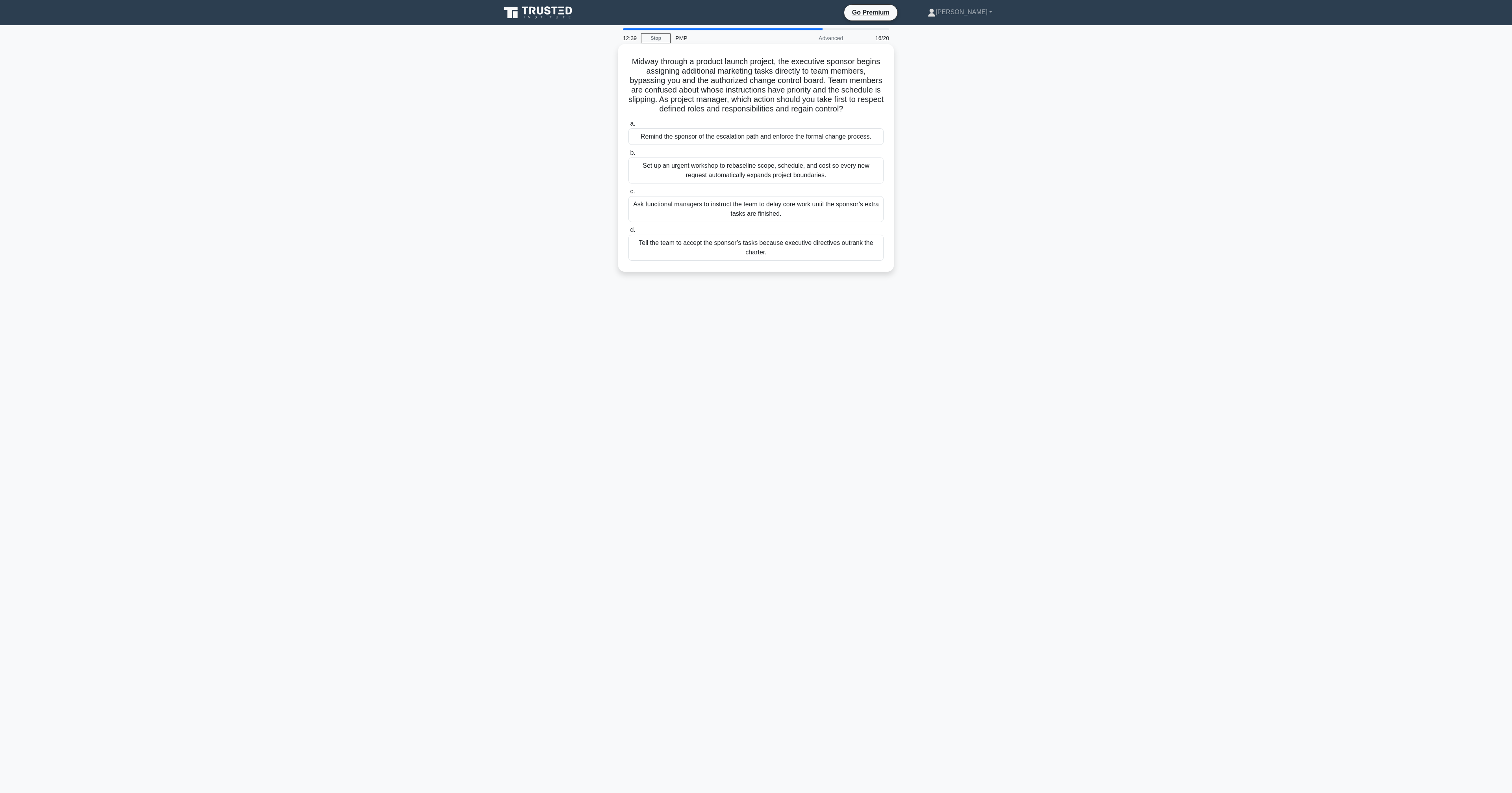
click at [629, 126] on input "a. Remind the sponsor of the escalation path and enforce the formal change proc…" at bounding box center [629, 124] width 0 height 5
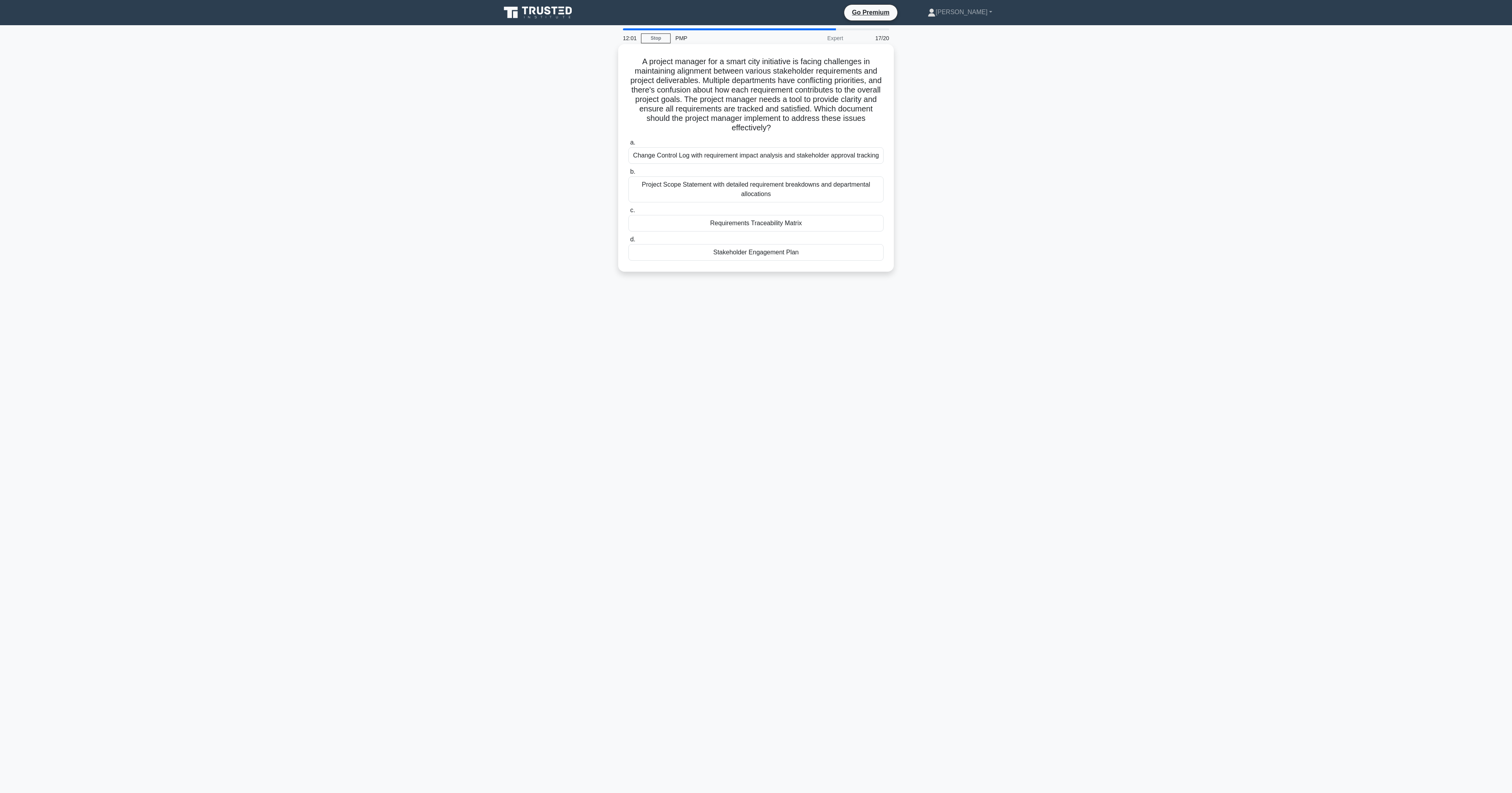
click at [775, 107] on h5 "A project manager for a smart city initiative is facing challenges in maintaini…" at bounding box center [755, 95] width 256 height 76
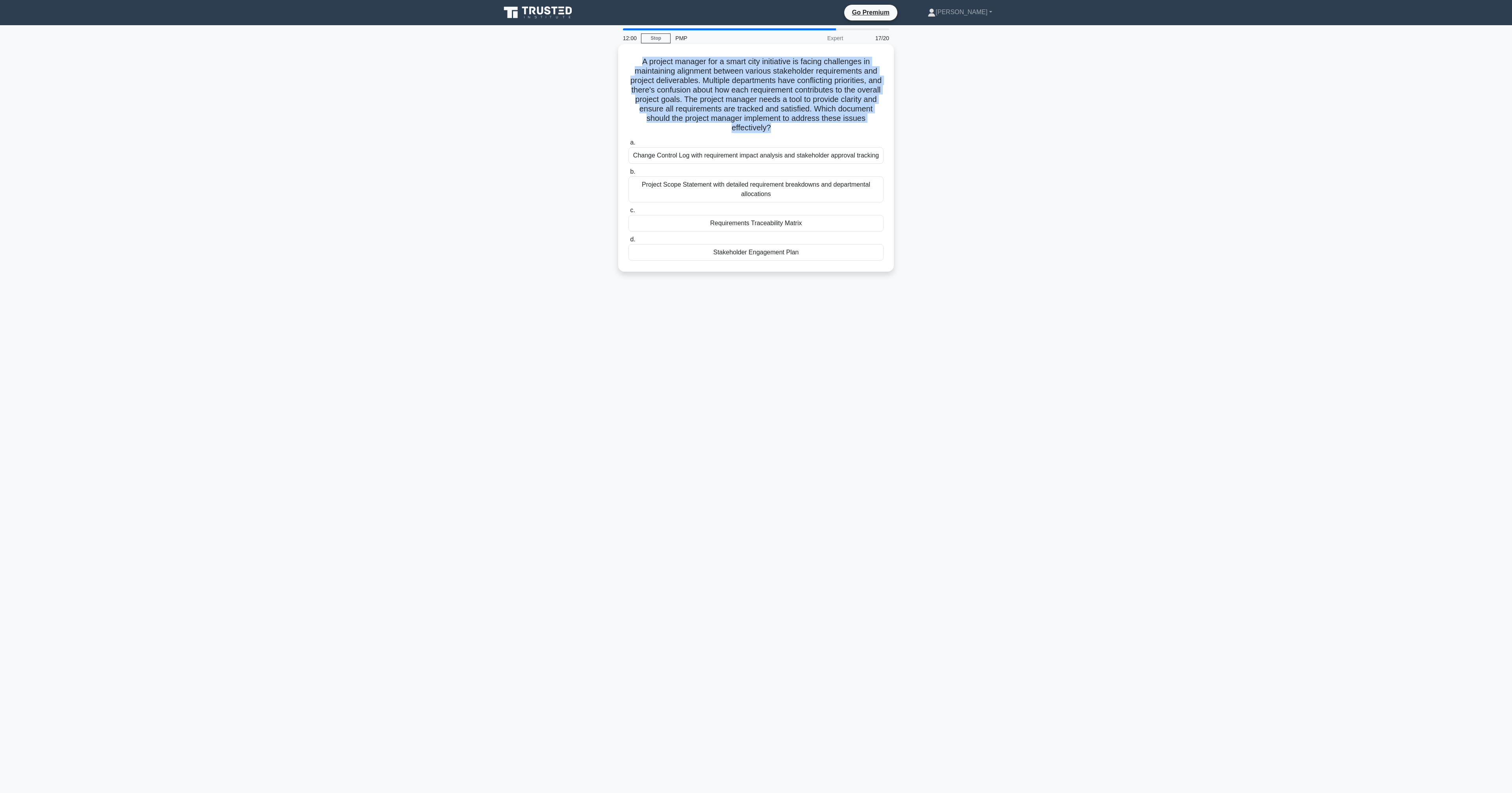
click at [775, 107] on h5 "A project manager for a smart city initiative is facing challenges in maintaini…" at bounding box center [755, 95] width 256 height 76
drag, startPoint x: 767, startPoint y: 97, endPoint x: 766, endPoint y: 112, distance: 15.0
click at [766, 112] on h5 "A project manager for a smart city initiative is facing challenges in maintaini…" at bounding box center [755, 95] width 256 height 76
click at [768, 104] on h5 "A project manager for a smart city initiative is facing challenges in maintaini…" at bounding box center [755, 95] width 256 height 76
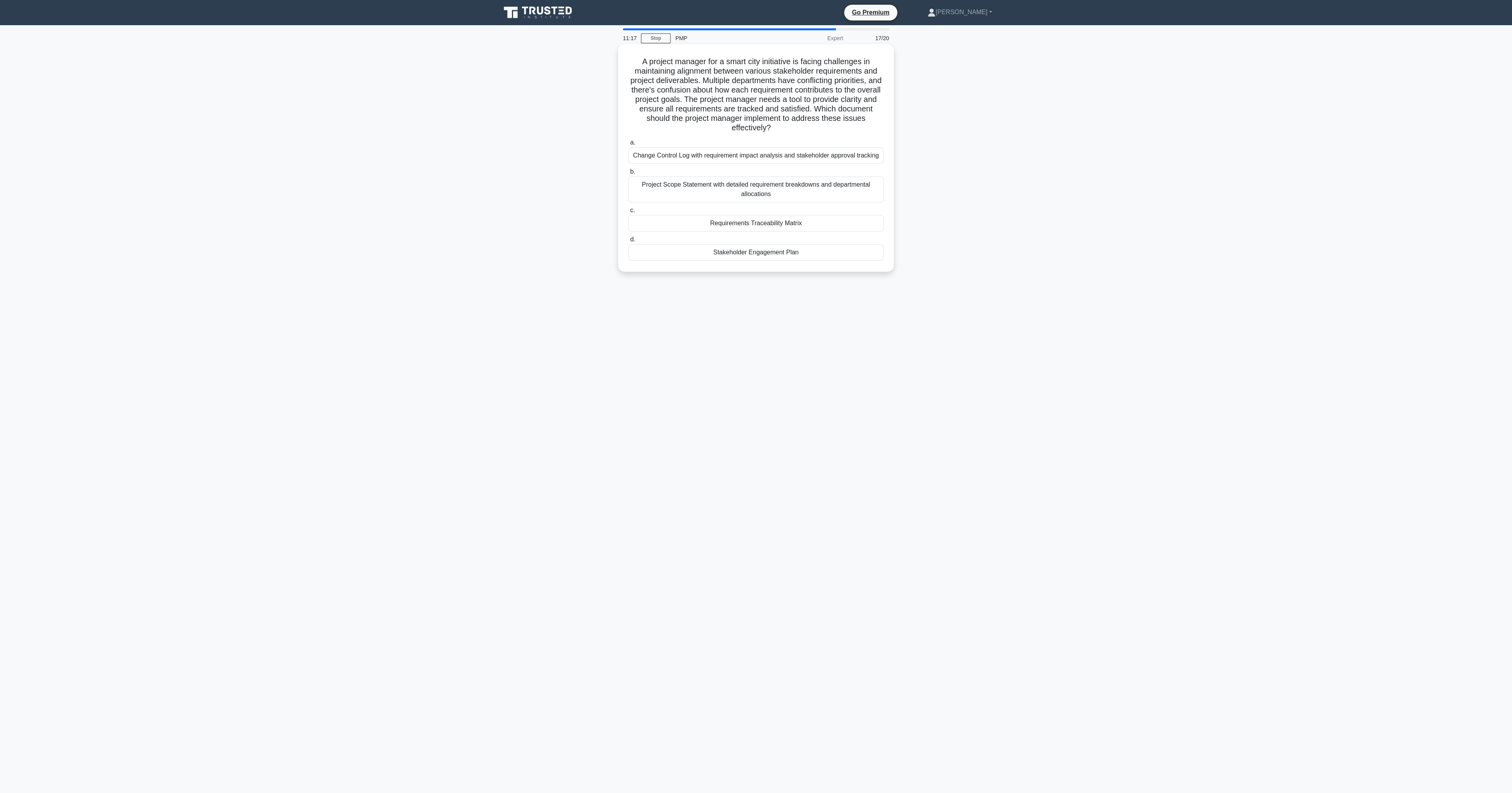
click at [815, 220] on div "Requirements Traceability Matrix" at bounding box center [756, 223] width 255 height 16
click at [629, 213] on input "c. Requirements Traceability Matrix" at bounding box center [629, 210] width 0 height 5
click at [842, 223] on div "Create a shared live dashboard of beta-tester data and analyze it in daily stan…" at bounding box center [756, 223] width 255 height 16
click at [629, 213] on input "c. Create a shared live dashboard of beta-tester data and analyze it in daily s…" at bounding box center [629, 210] width 0 height 5
click at [820, 231] on div "Review the tested deliverables with the sponsor against acceptance criteria and…" at bounding box center [756, 228] width 255 height 26
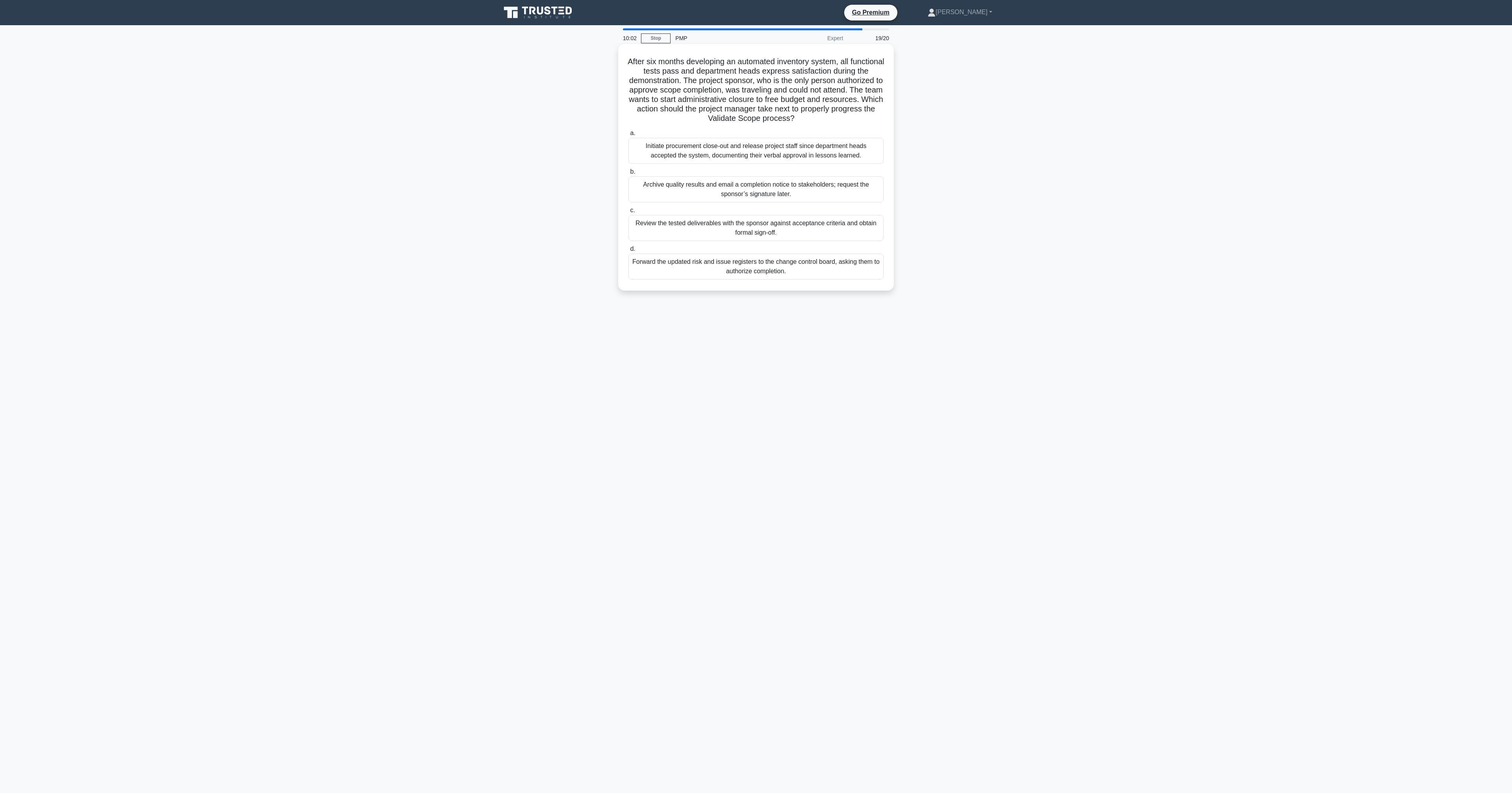
click at [629, 213] on input "c. Review the tested deliverables with the sponsor against acceptance criteria …" at bounding box center [629, 210] width 0 height 5
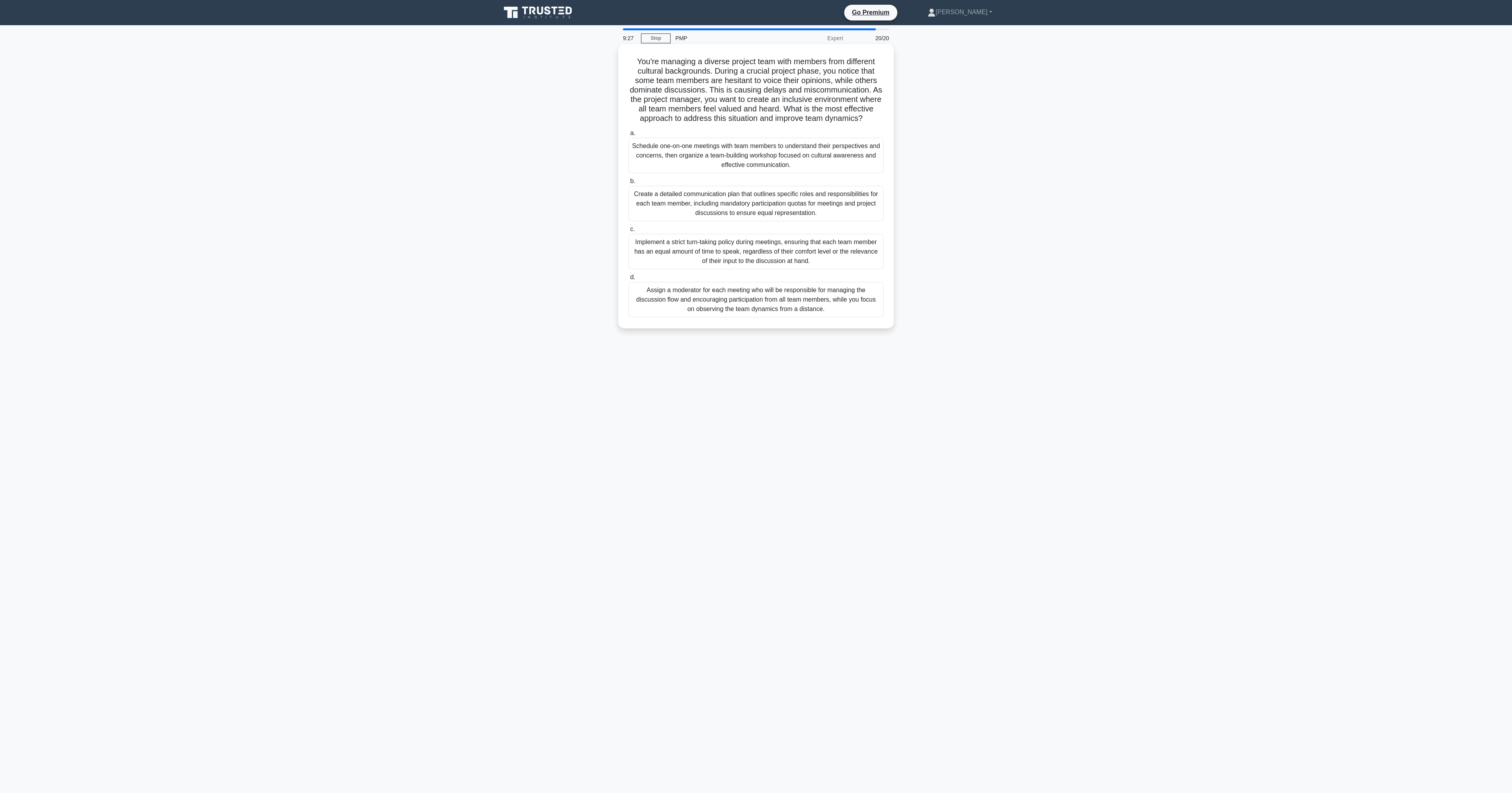
click at [820, 160] on div "Schedule one-on-one meetings with team members to understand their perspectives…" at bounding box center [756, 156] width 255 height 35
click at [629, 136] on input "a. Schedule one-on-one meetings with team members to understand their perspecti…" at bounding box center [629, 133] width 0 height 5
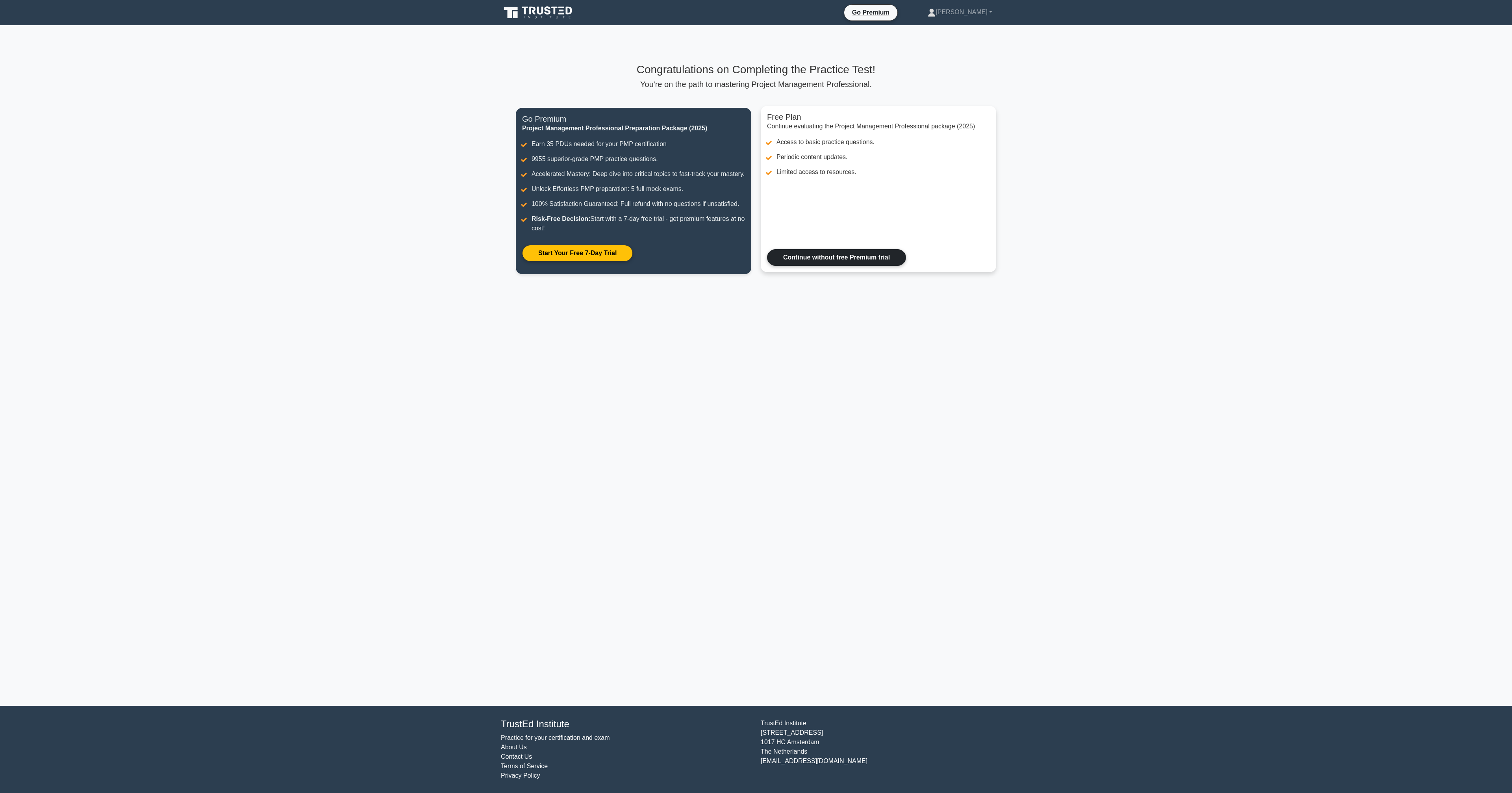
click at [824, 258] on link "Continue without free Premium trial" at bounding box center [836, 258] width 139 height 16
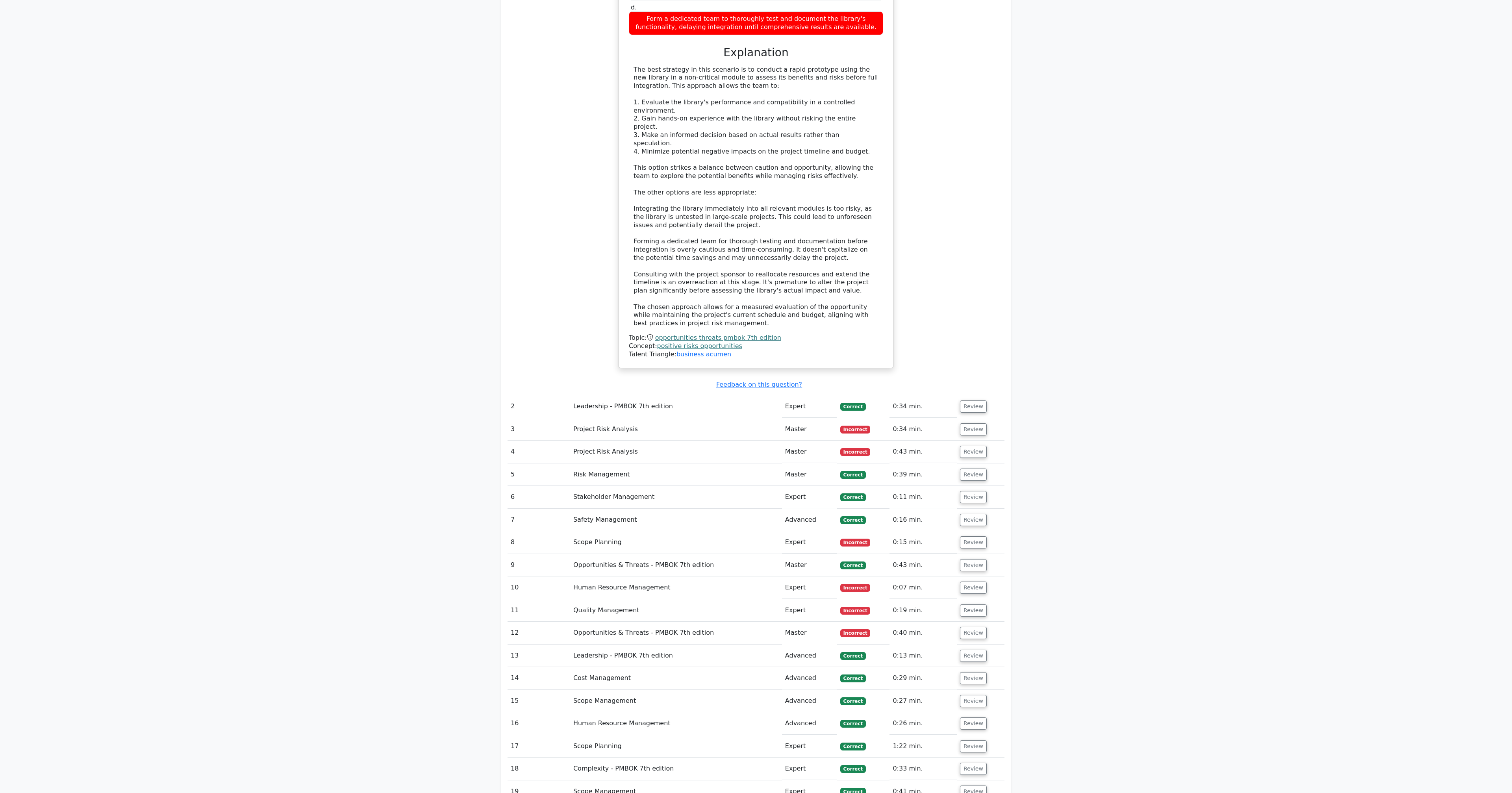
scroll to position [1096, 0]
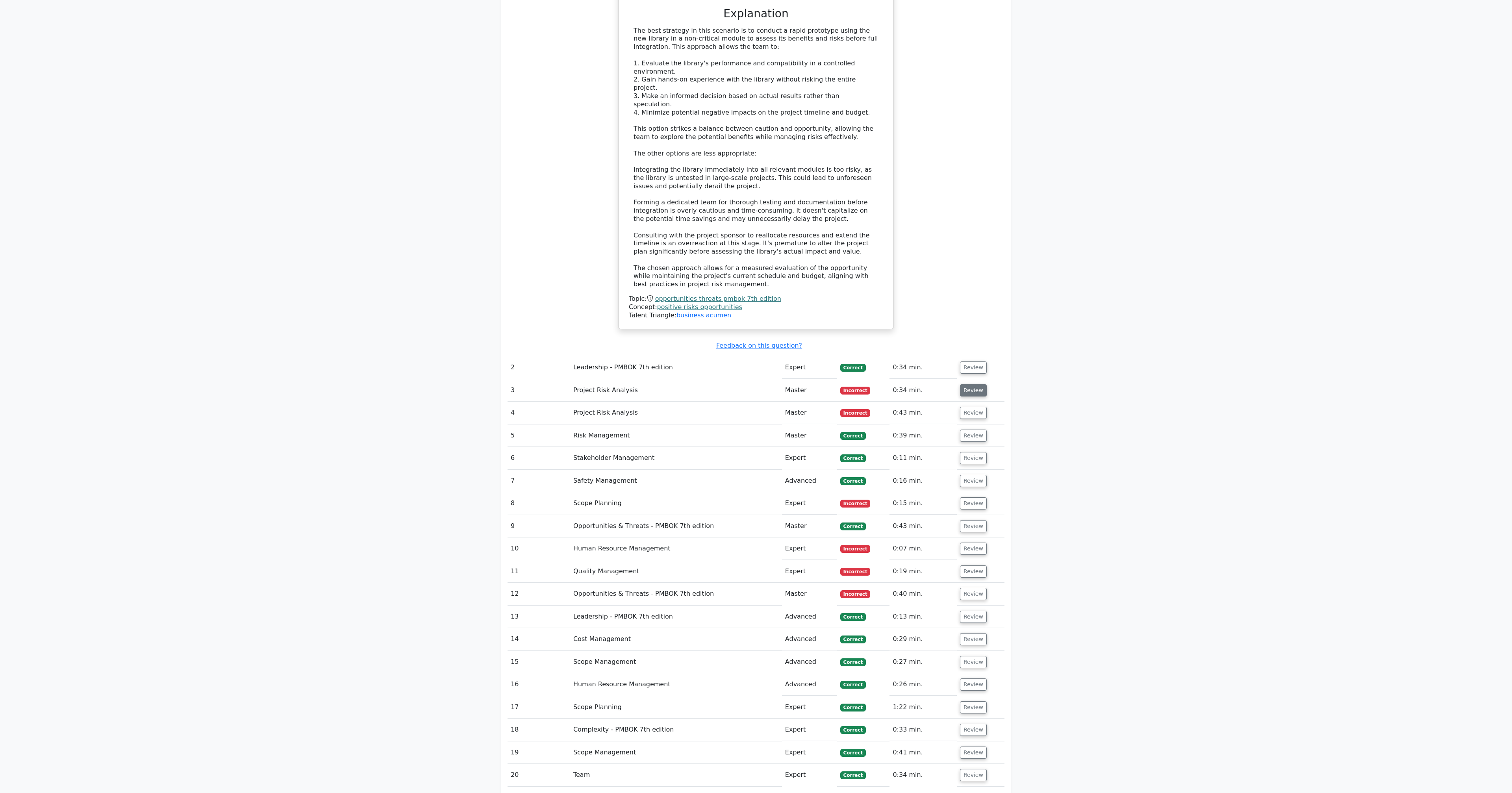
click at [968, 384] on button "Review" at bounding box center [973, 390] width 27 height 12
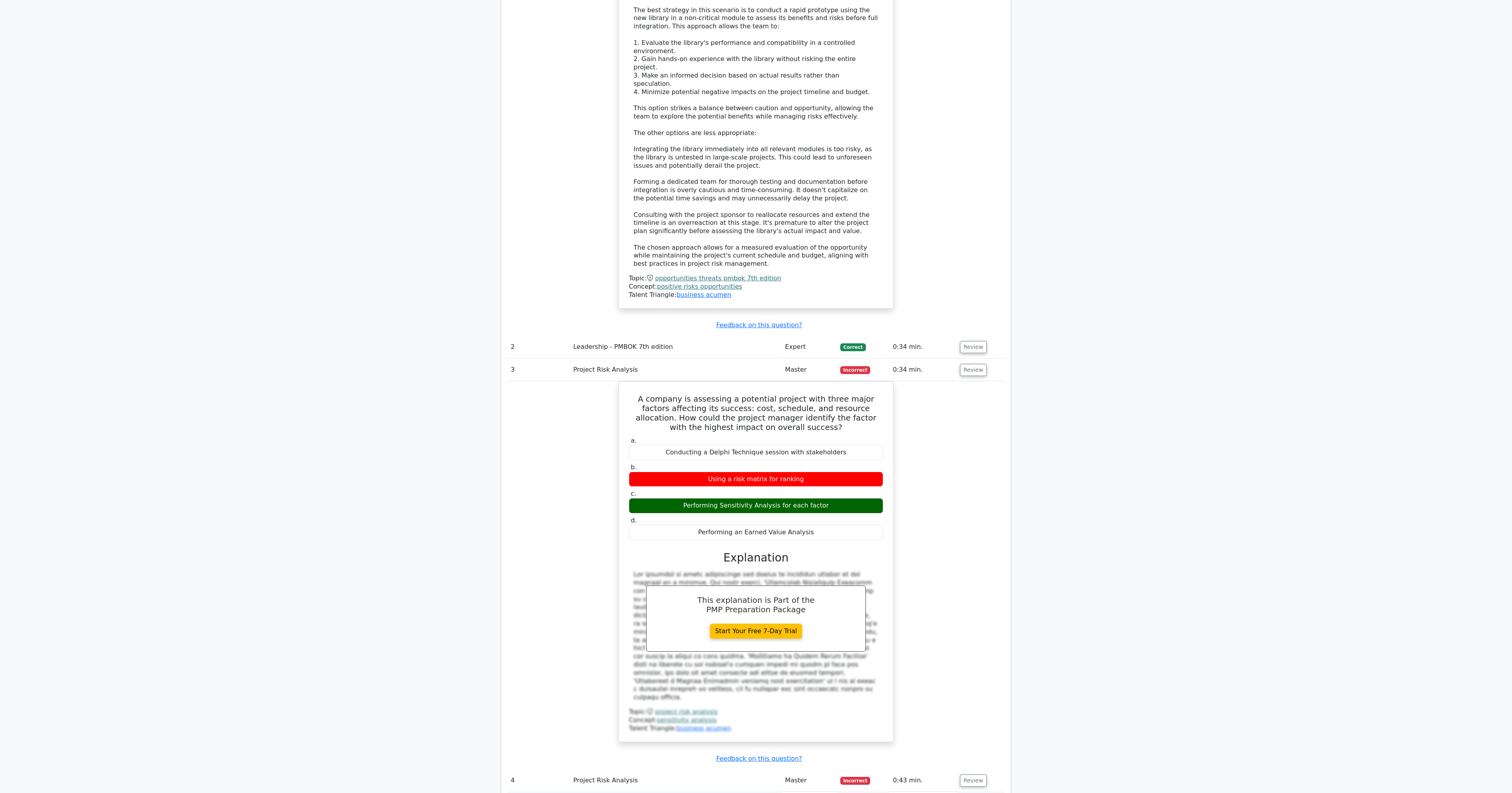
scroll to position [1356, 0]
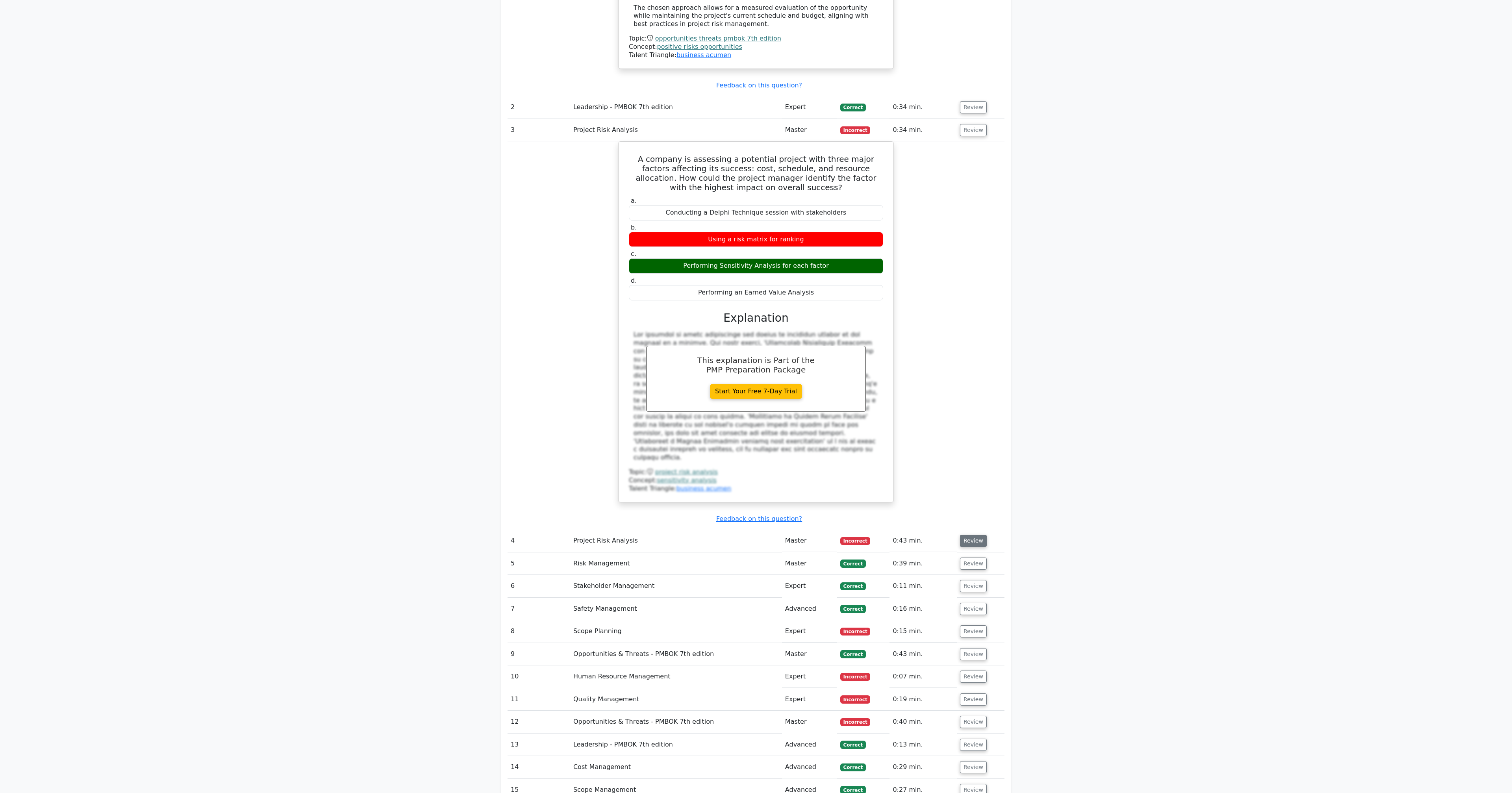
click at [973, 535] on button "Review" at bounding box center [973, 541] width 27 height 12
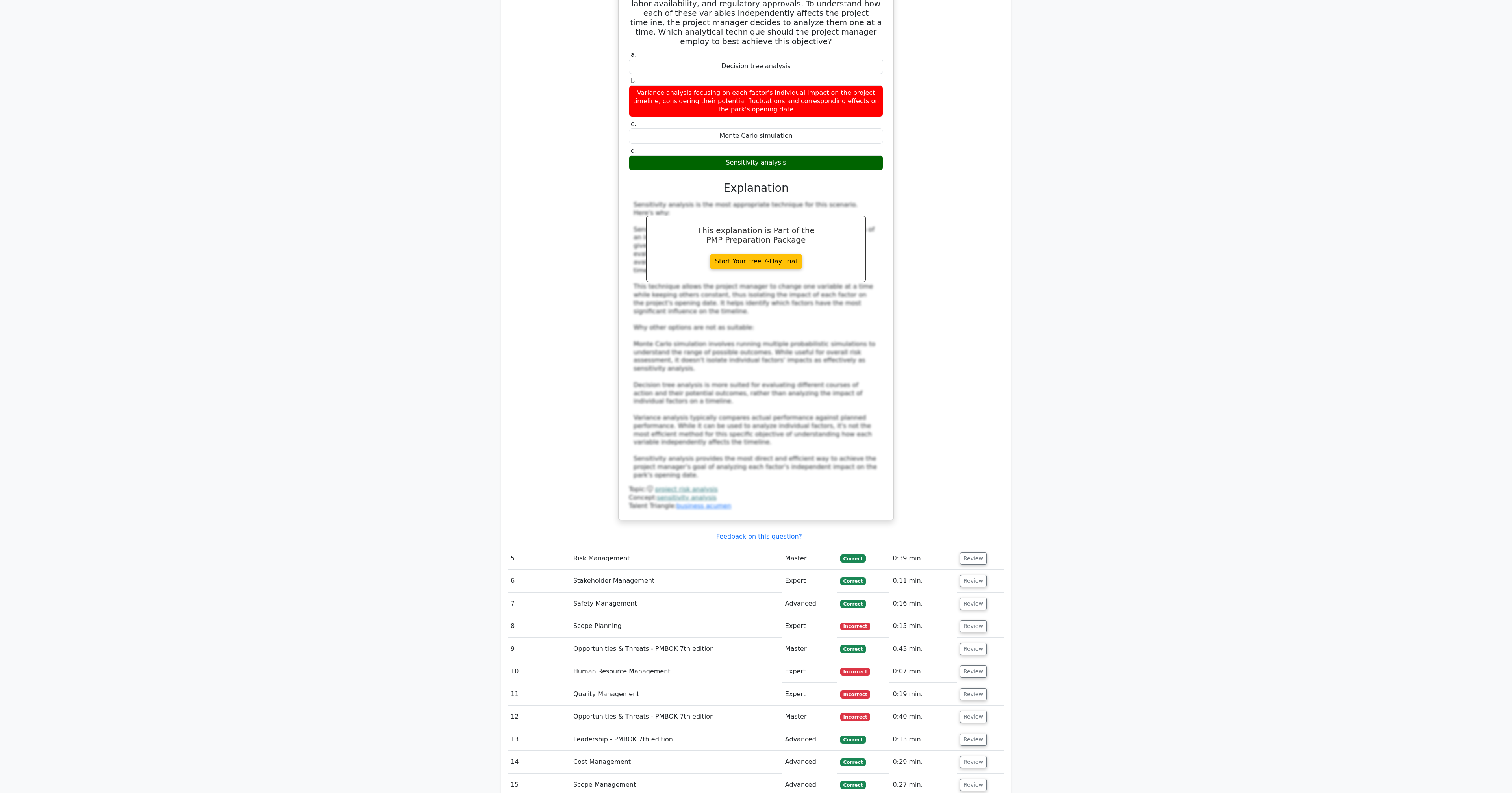
scroll to position [1949, 0]
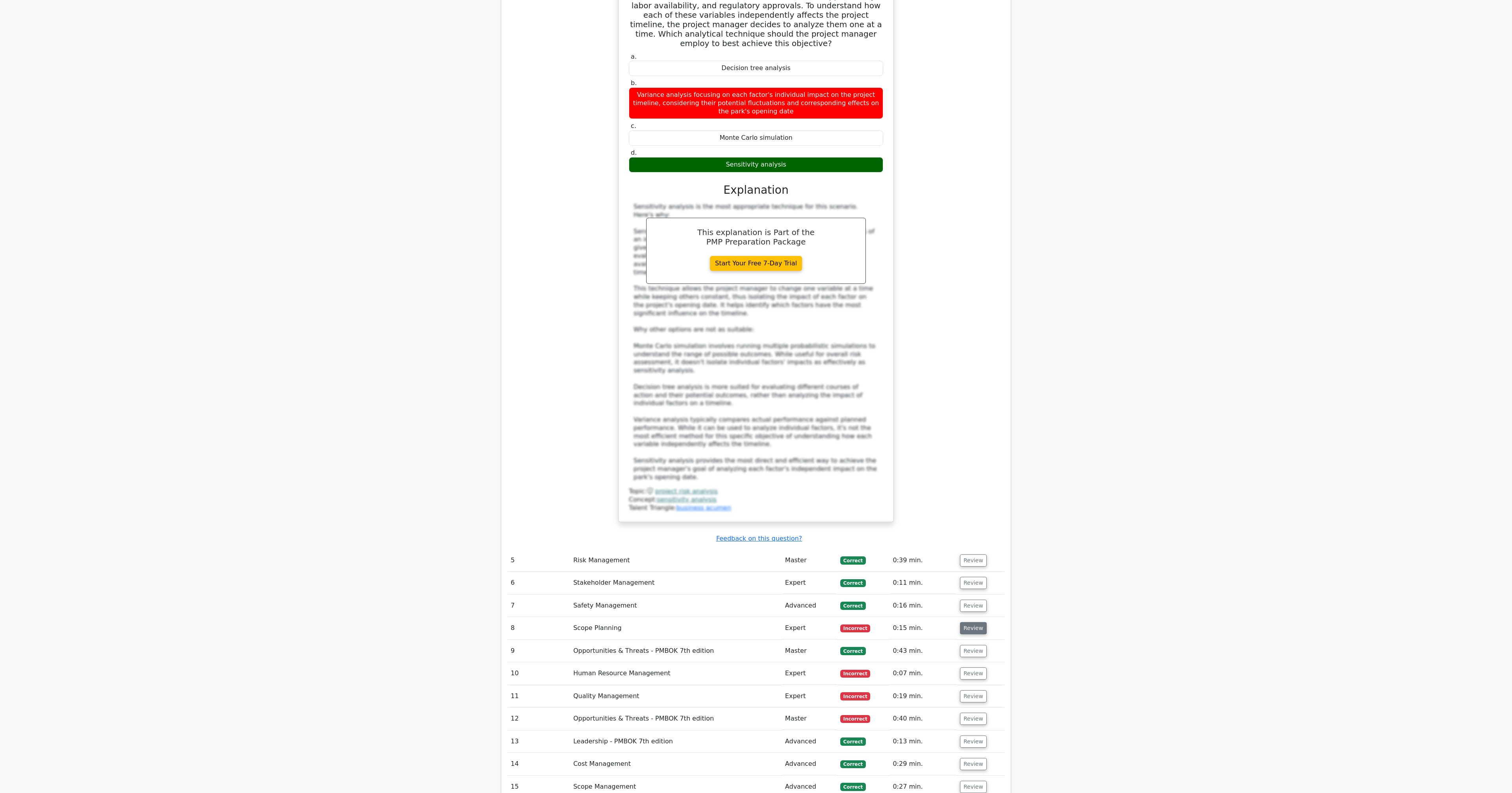
click at [971, 622] on button "Review" at bounding box center [973, 628] width 27 height 12
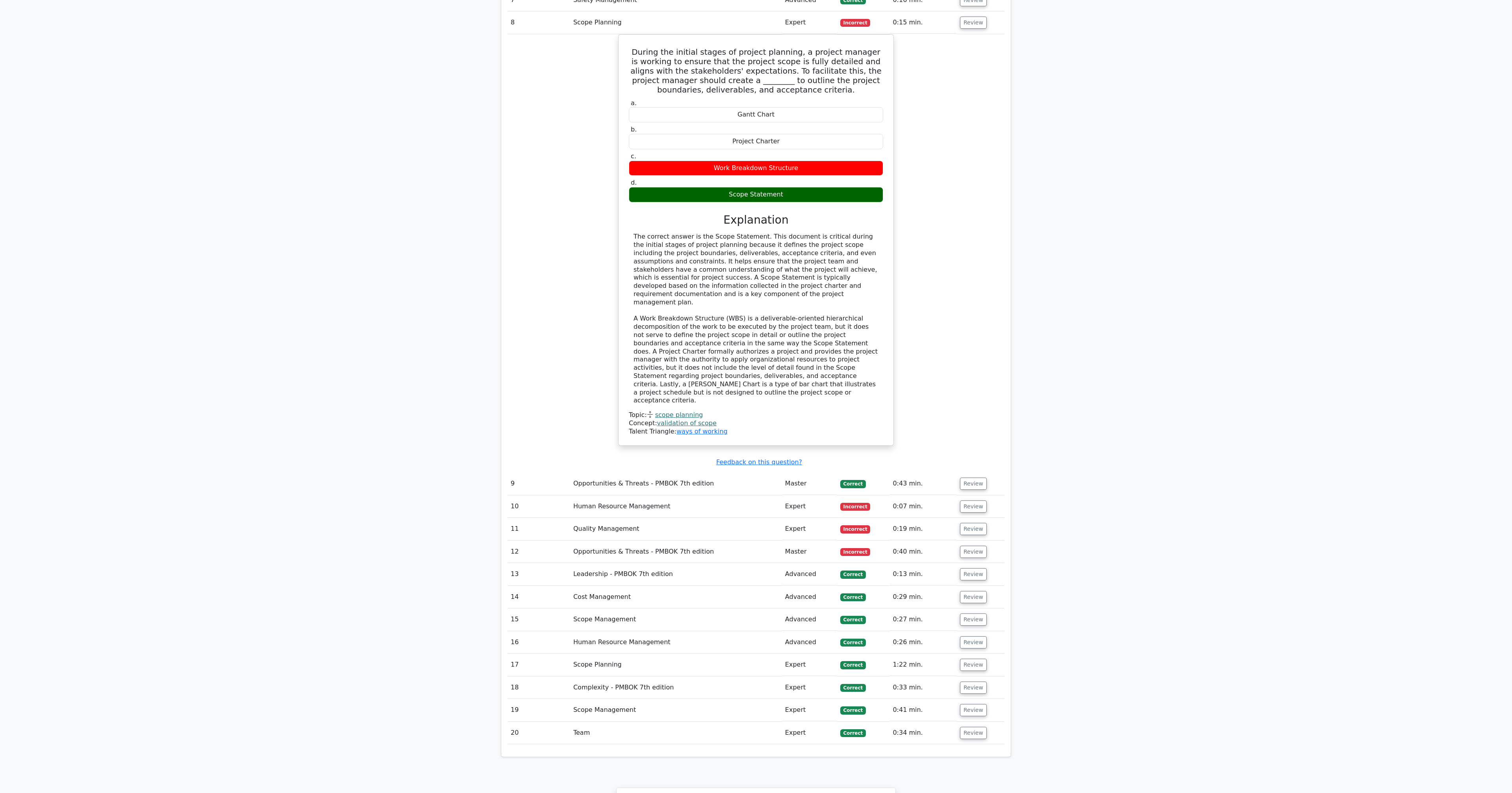
scroll to position [2558, 0]
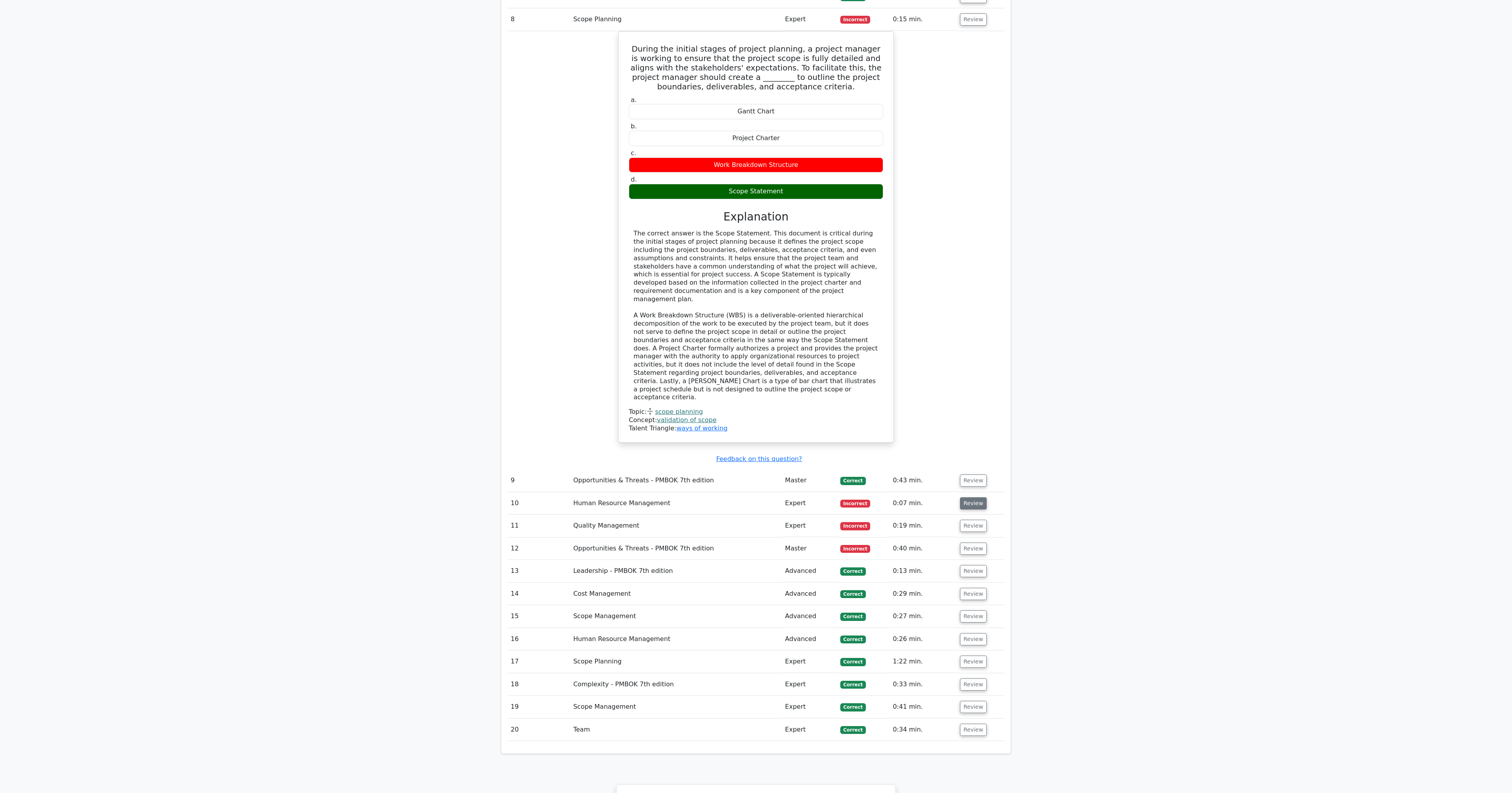
click at [972, 497] on button "Review" at bounding box center [973, 503] width 27 height 12
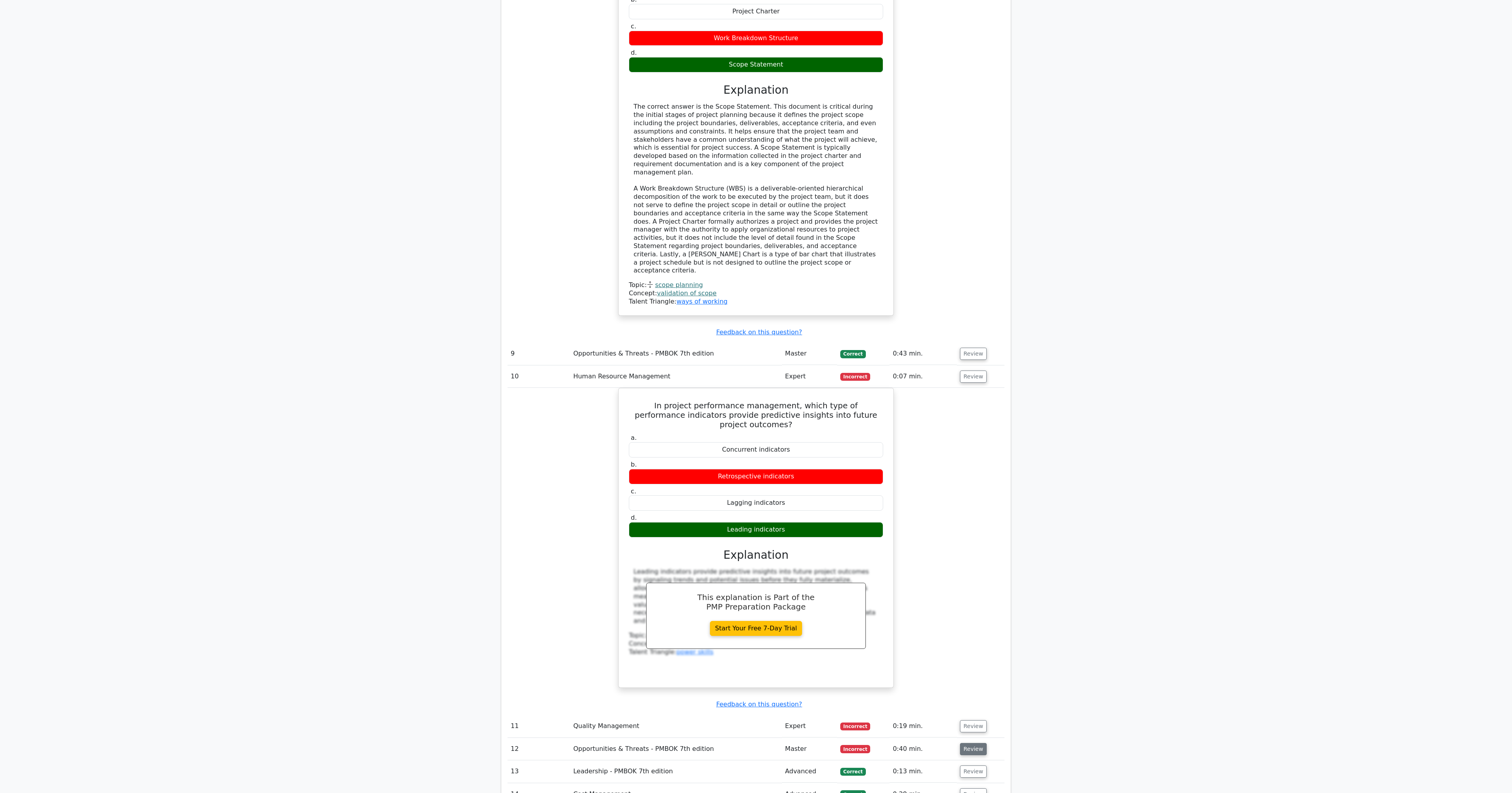
scroll to position [2786, 0]
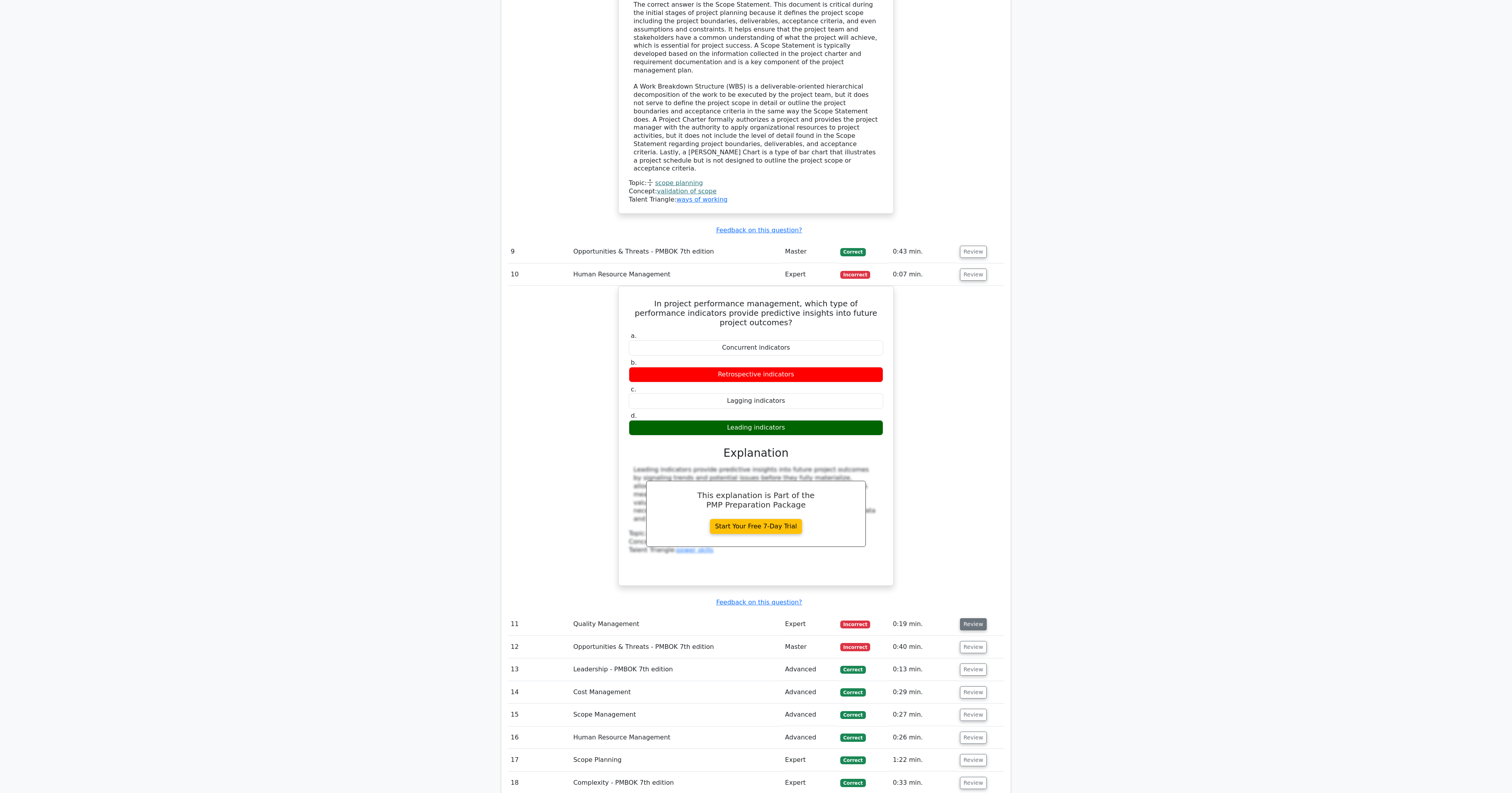
click at [973, 618] on button "Review" at bounding box center [973, 624] width 27 height 12
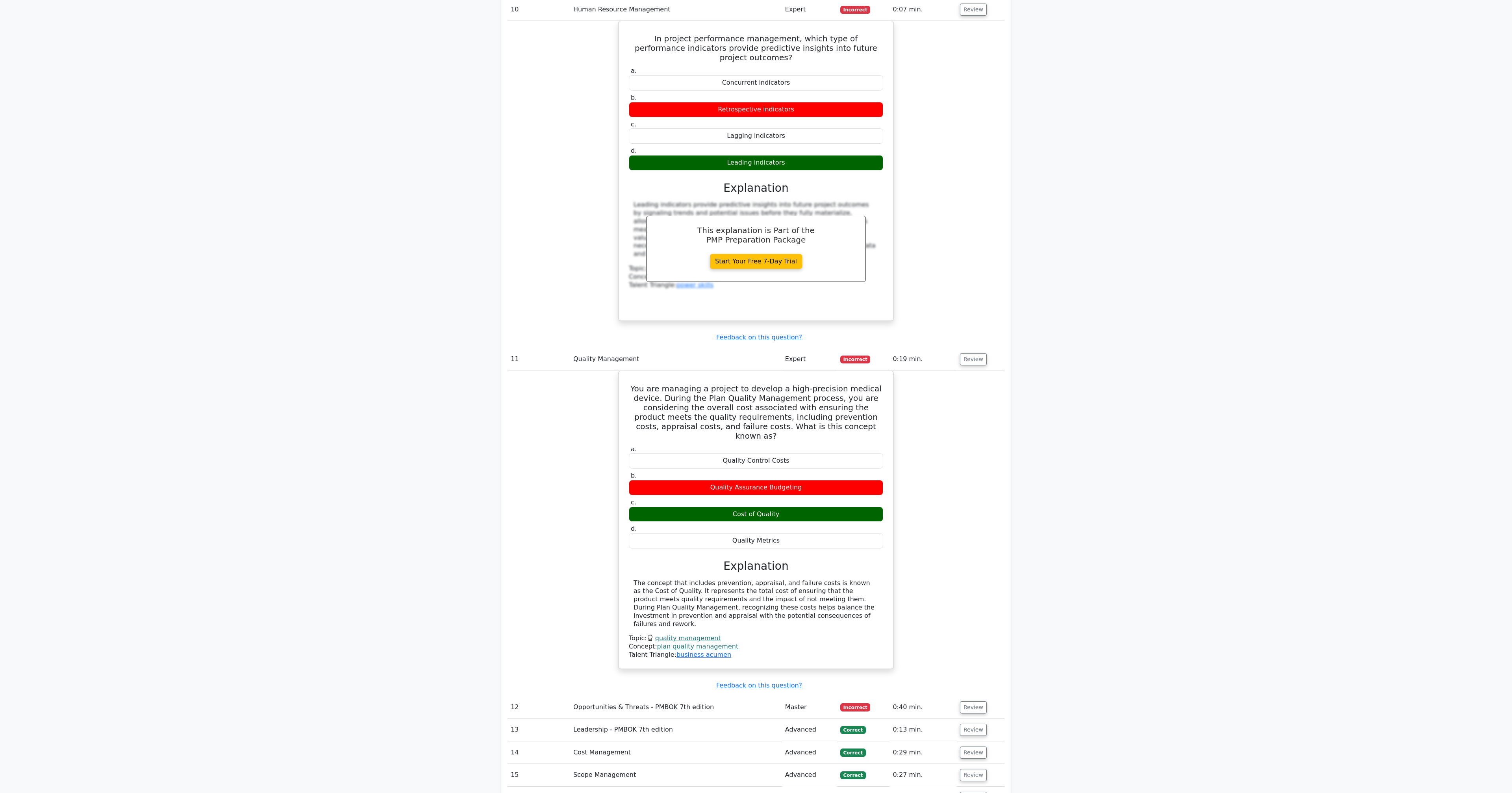
scroll to position [3055, 0]
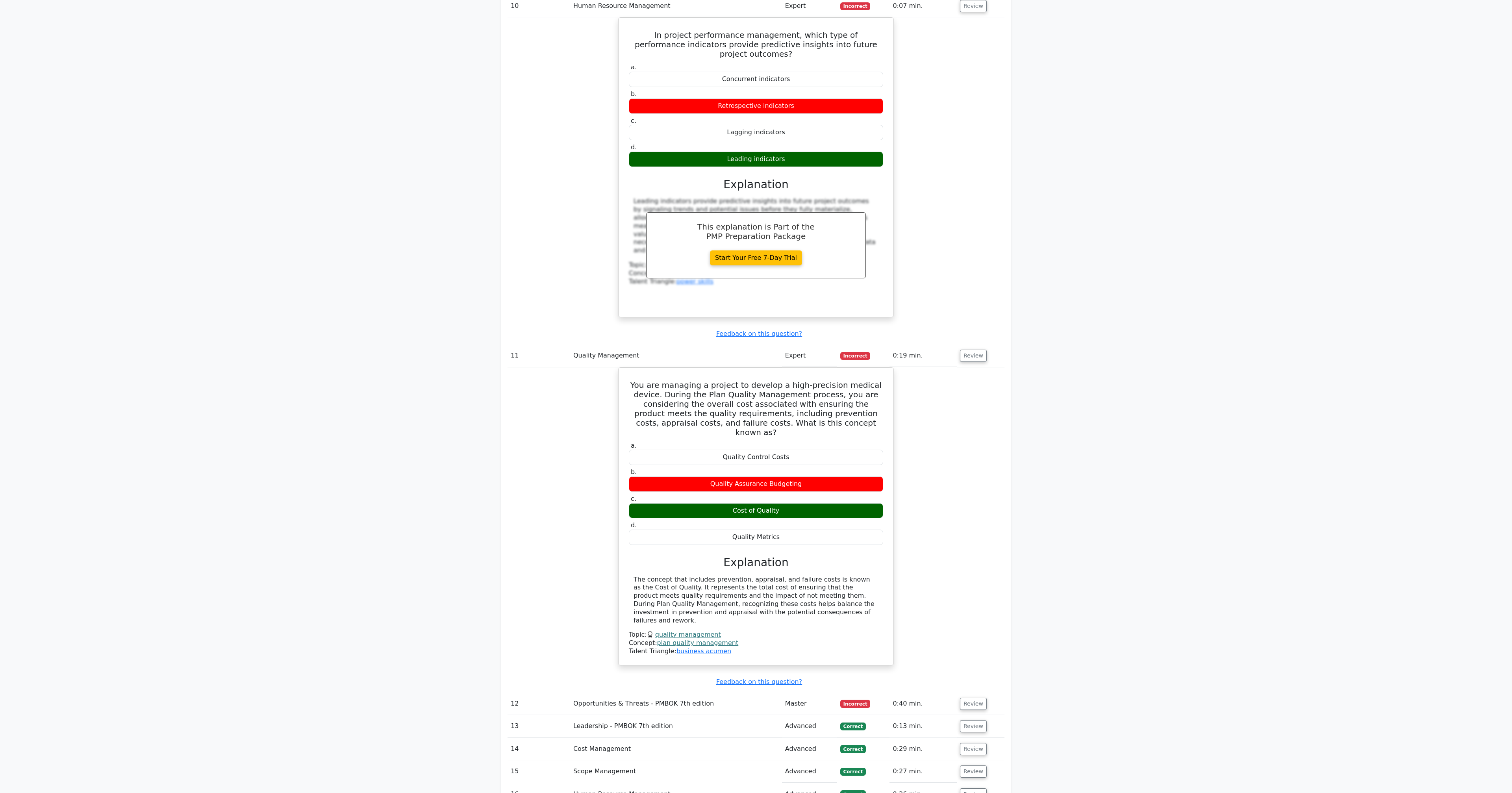
click at [976, 693] on td "Review" at bounding box center [980, 704] width 48 height 22
click at [977, 698] on button "Review" at bounding box center [973, 704] width 27 height 12
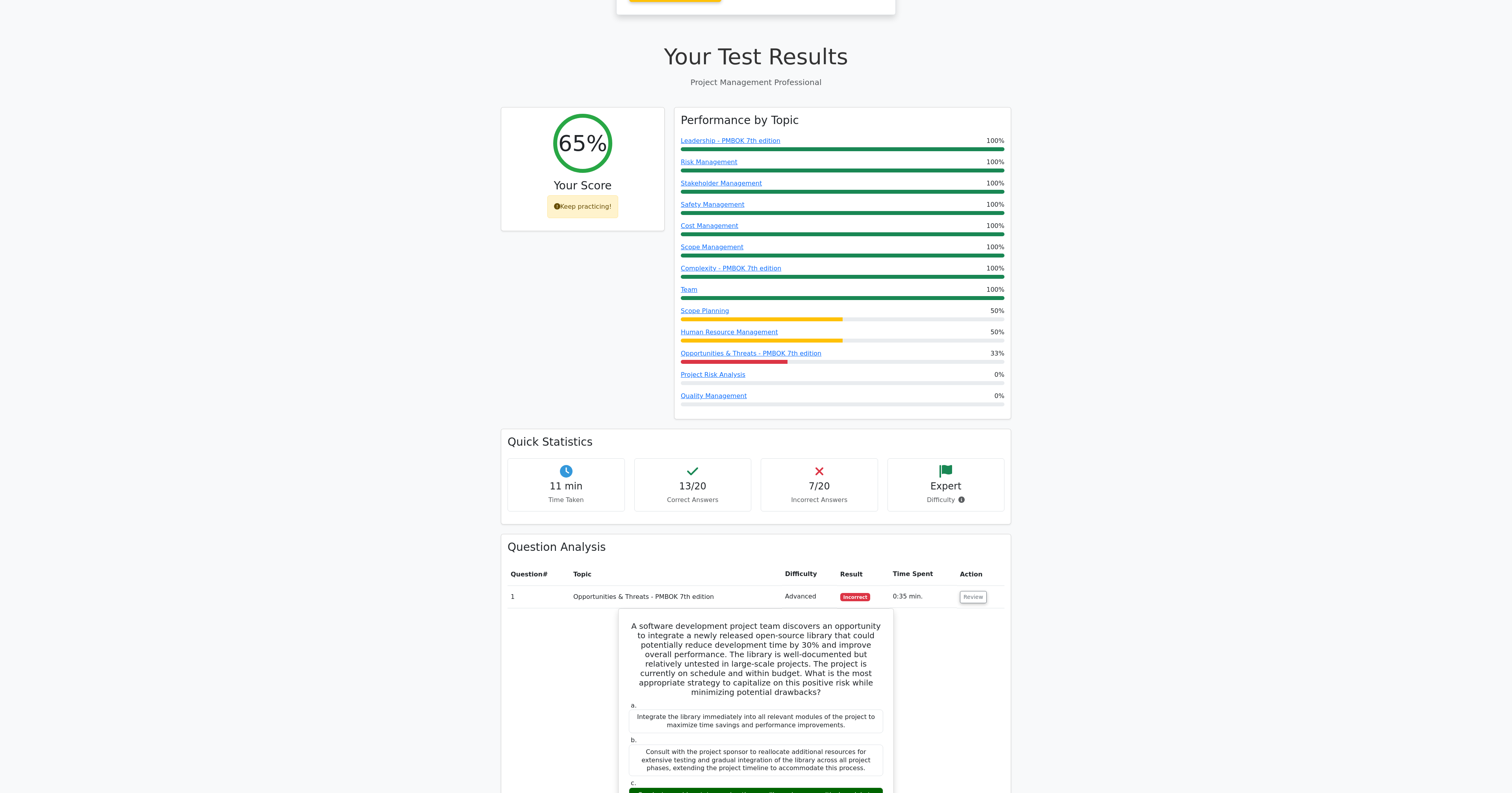
scroll to position [0, 0]
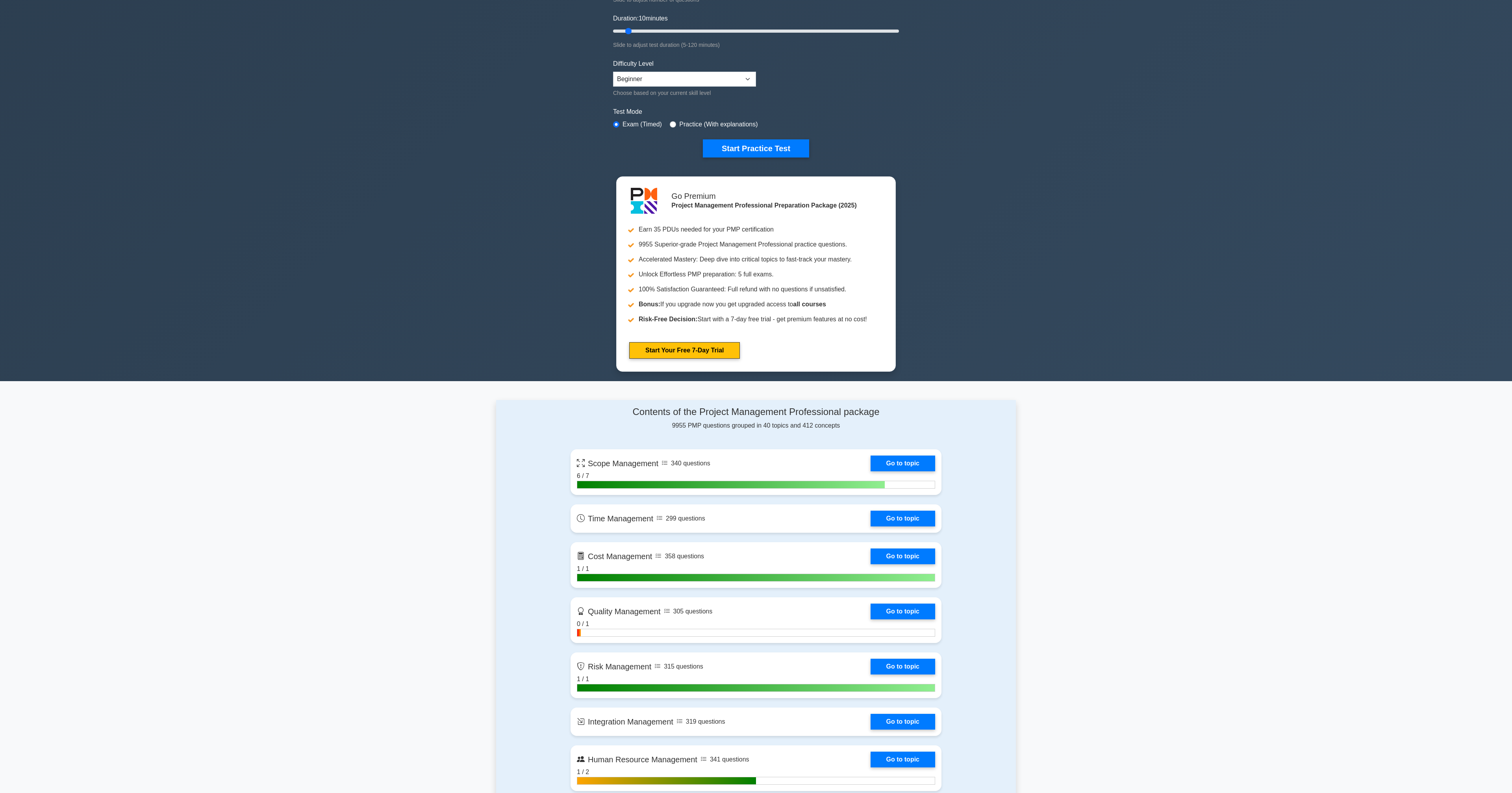
scroll to position [293, 0]
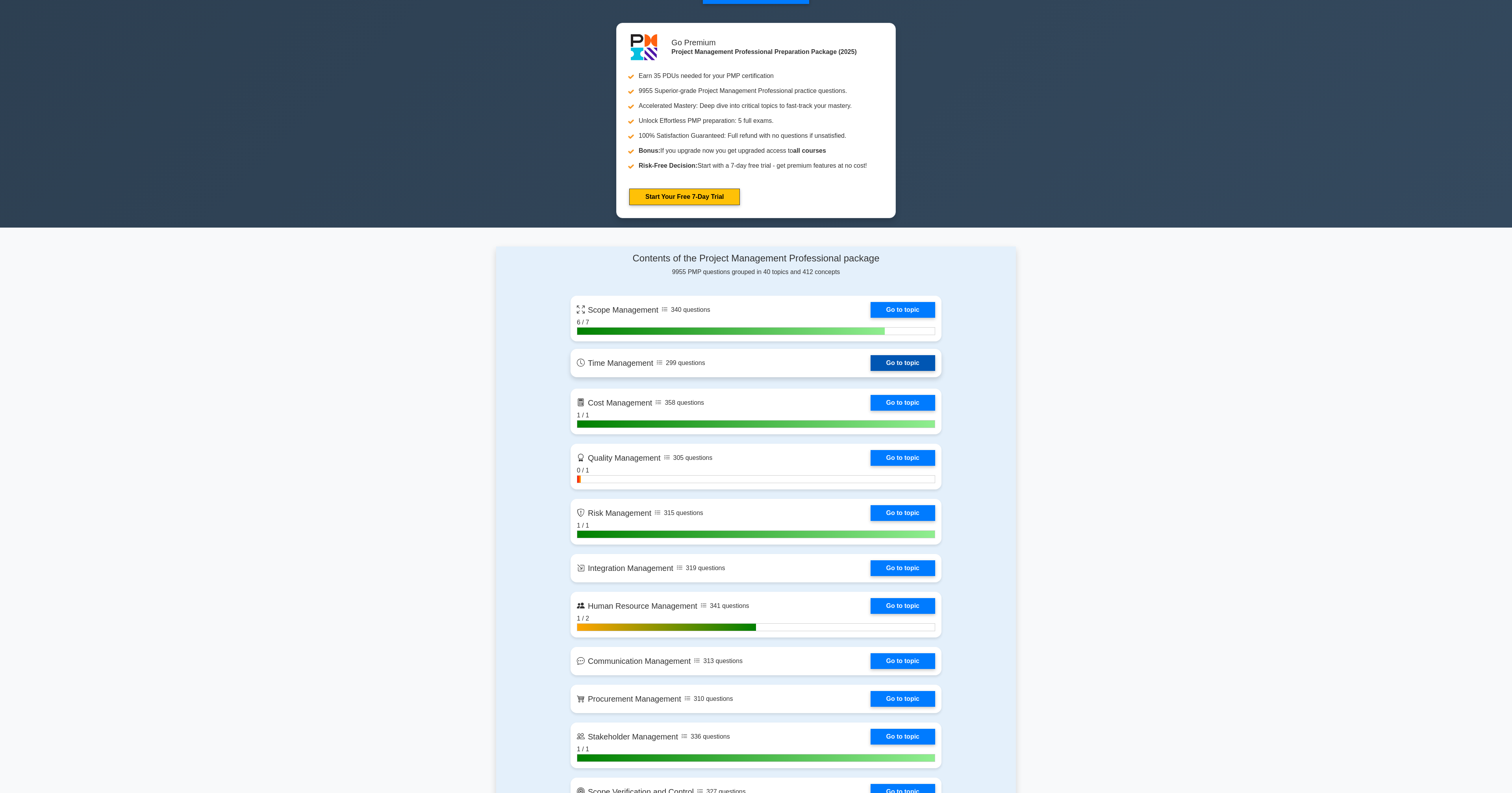
click at [895, 362] on link "Go to topic" at bounding box center [903, 363] width 65 height 16
